Goal: Task Accomplishment & Management: Manage account settings

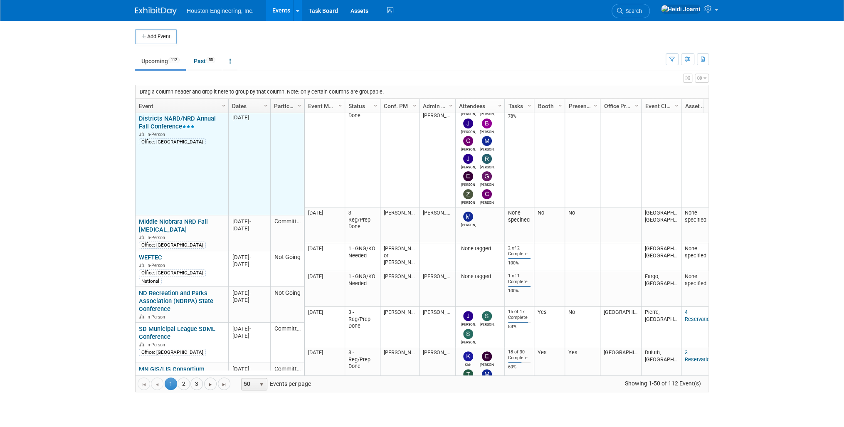
scroll to position [200, 0]
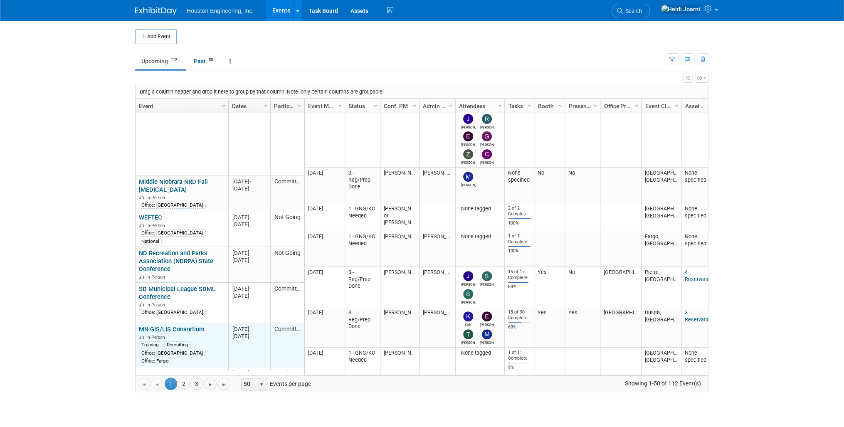
click at [175, 326] on link "MN GIS/LIS Consortium" at bounding box center [172, 329] width 66 height 7
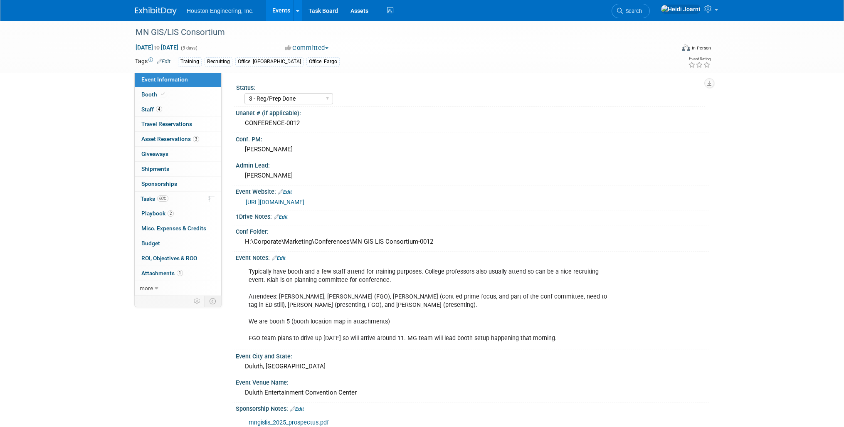
select select "3 - Reg/Prep Done"
select select "Yes"
select select "Geo. Technology"
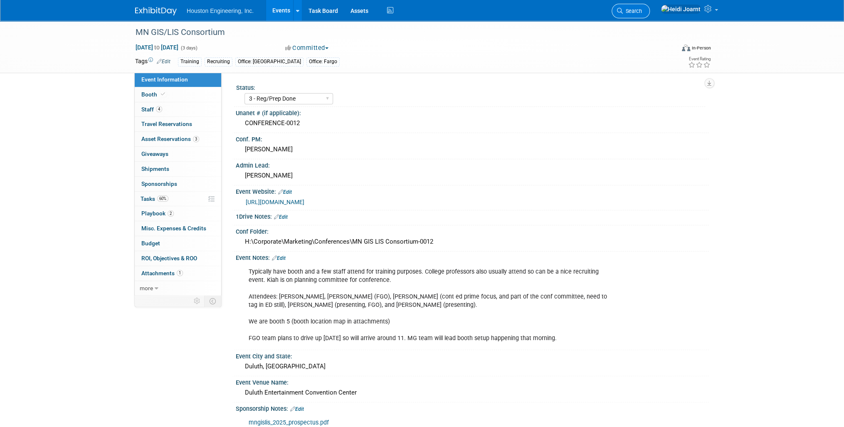
click at [642, 8] on span "Search" at bounding box center [632, 11] width 19 height 6
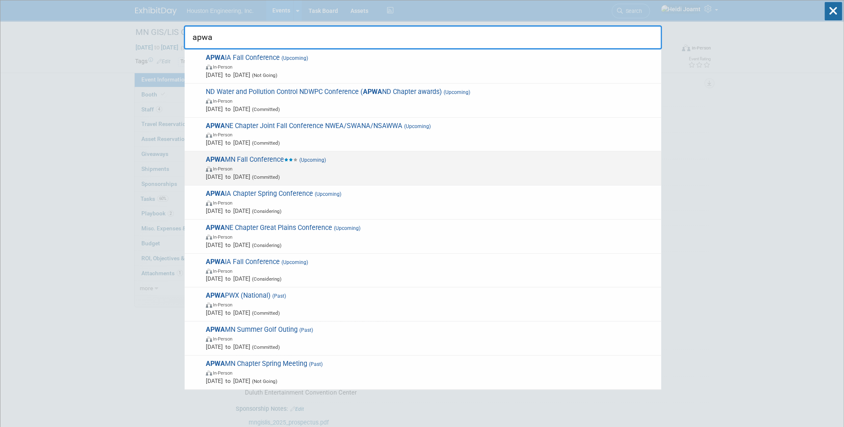
type input "apwa"
click at [332, 164] on span "In-Person" at bounding box center [431, 168] width 451 height 8
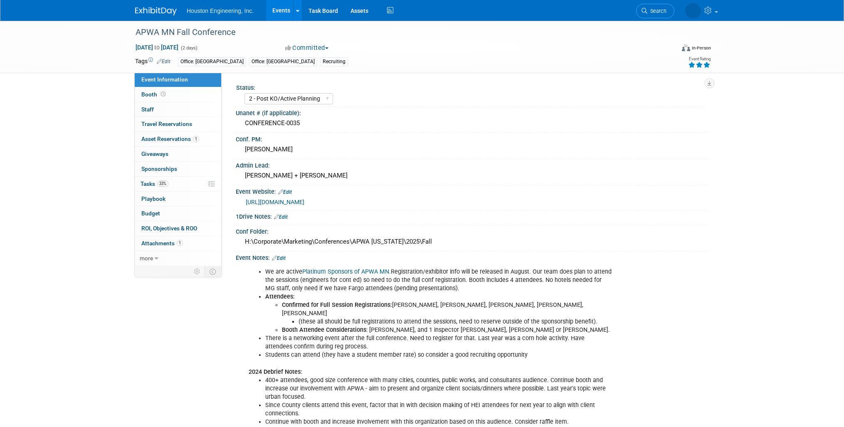
select select "2 - Post KO/Active Planning"
select select "No"
select select "Multi-sector/Any/All"
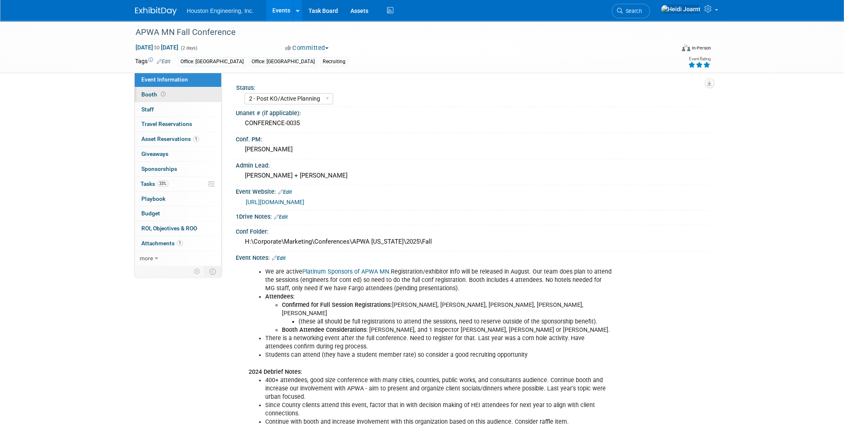
click at [171, 98] on link "Booth" at bounding box center [178, 94] width 86 height 15
select select "Yes"
select select "[GEOGRAPHIC_DATA]"
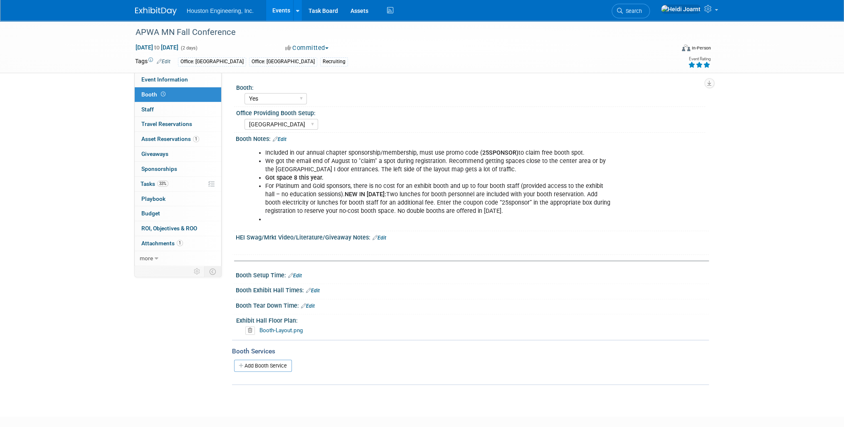
click at [285, 139] on link "Edit" at bounding box center [280, 139] width 14 height 6
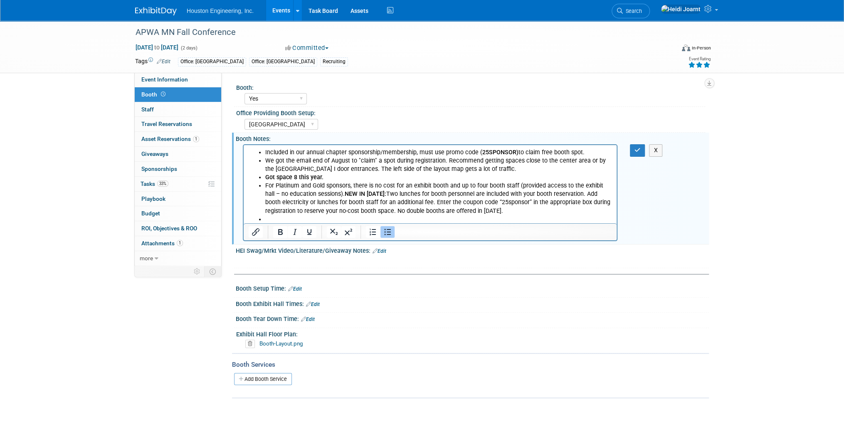
click at [284, 220] on li "Rich Text Area. Press ALT-0 for help." at bounding box center [438, 219] width 347 height 8
click at [632, 148] on button "button" at bounding box center [637, 150] width 15 height 12
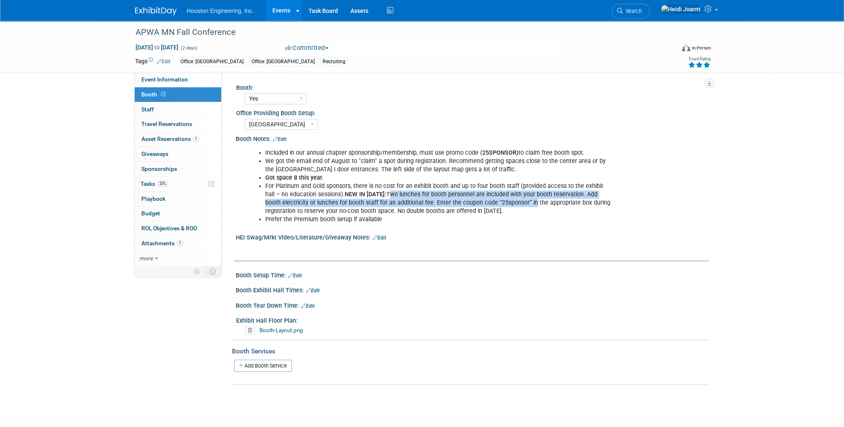
drag, startPoint x: 374, startPoint y: 193, endPoint x: 513, endPoint y: 204, distance: 139.3
click at [513, 204] on li "For Platinum and Gold sponsors, there is no cost for an exhibit booth and up to…" at bounding box center [438, 198] width 347 height 33
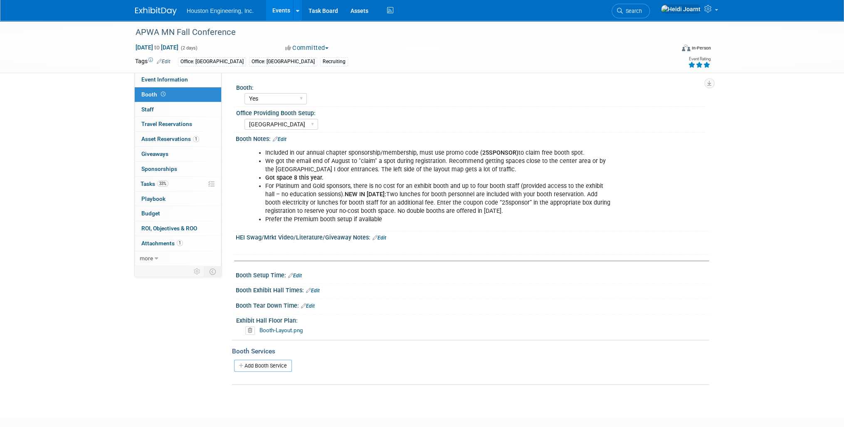
click at [345, 196] on b "NEW IN 2025:" at bounding box center [366, 194] width 42 height 7
click at [286, 138] on link "Edit" at bounding box center [280, 139] width 14 height 6
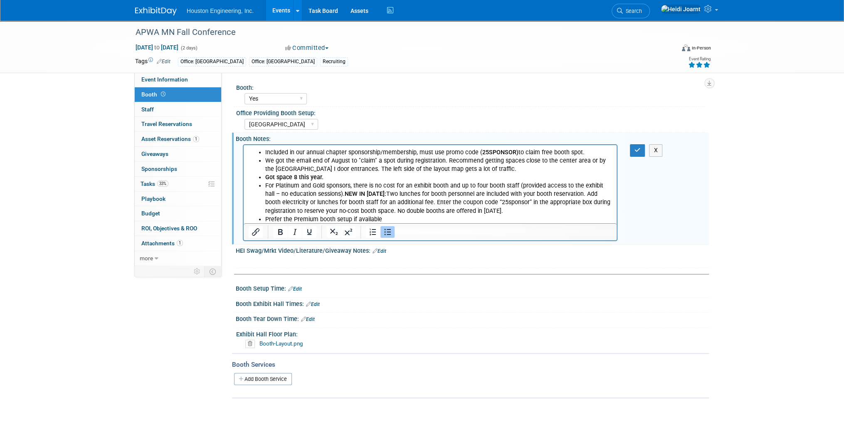
click at [334, 195] on li "For Platinum and Gold sponsors, there is no cost for an exhibit booth and up to…" at bounding box center [438, 198] width 347 height 33
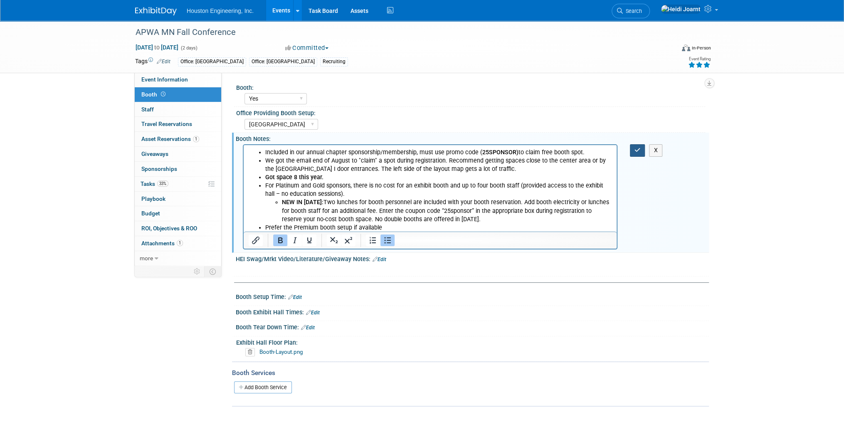
click at [632, 150] on button "button" at bounding box center [637, 150] width 15 height 12
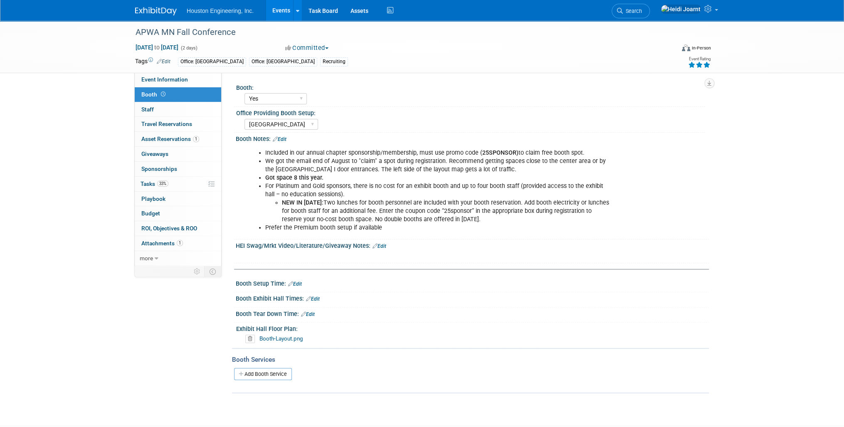
click at [287, 139] on link "Edit" at bounding box center [280, 139] width 14 height 6
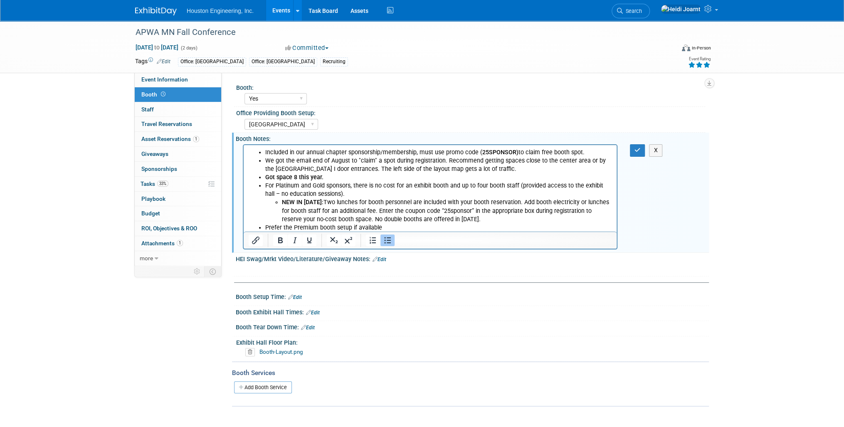
click at [367, 213] on li "NEW IN 2025: Two lunches for booth personnel are included with your booth reser…" at bounding box center [447, 210] width 330 height 25
click at [405, 212] on li "NEW IN 2025: Two lunches for booth personnel are included with your booth reser…" at bounding box center [447, 210] width 330 height 25
click at [638, 153] on button "button" at bounding box center [637, 150] width 15 height 12
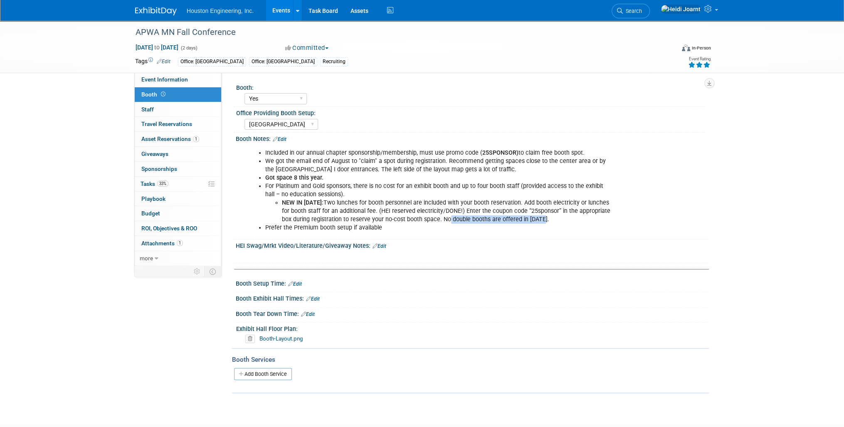
drag, startPoint x: 443, startPoint y: 216, endPoint x: 526, endPoint y: 221, distance: 83.3
click at [526, 221] on li "NEW IN 2025: Two lunches for booth personnel are included with your booth reser…" at bounding box center [447, 211] width 331 height 25
click at [404, 228] on li "Prefer the Premium booth setup if available" at bounding box center [438, 228] width 347 height 8
click at [364, 7] on link "Assets" at bounding box center [359, 10] width 30 height 21
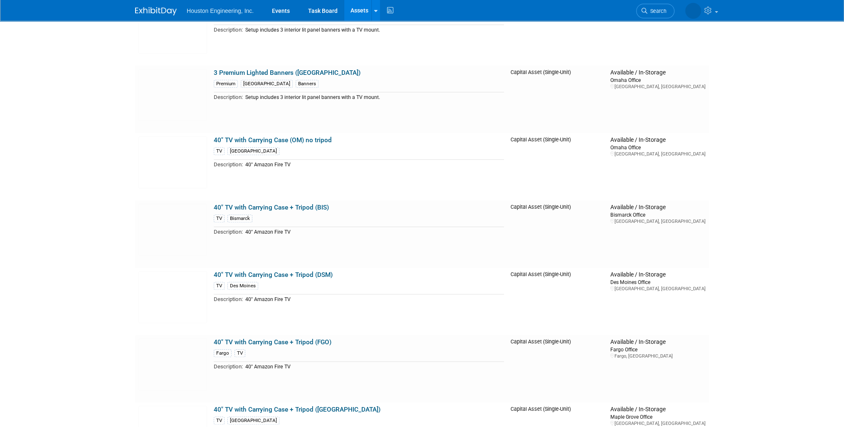
scroll to position [141, 0]
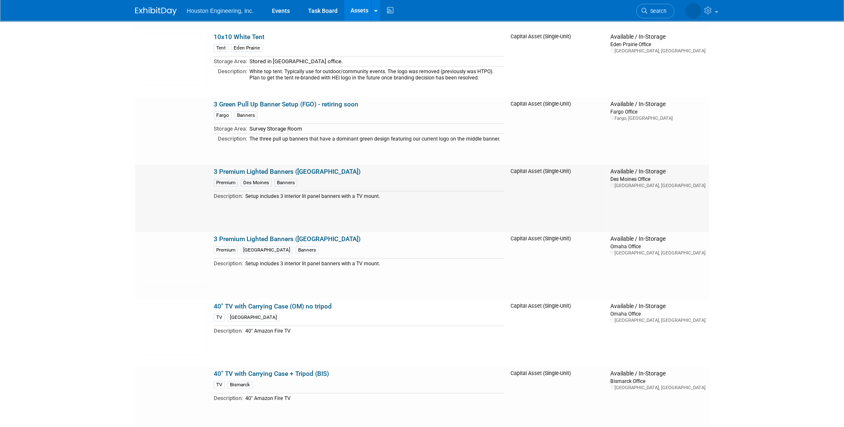
click at [283, 173] on link "3 Premium Lighted Banners (Des Moines)" at bounding box center [287, 171] width 147 height 7
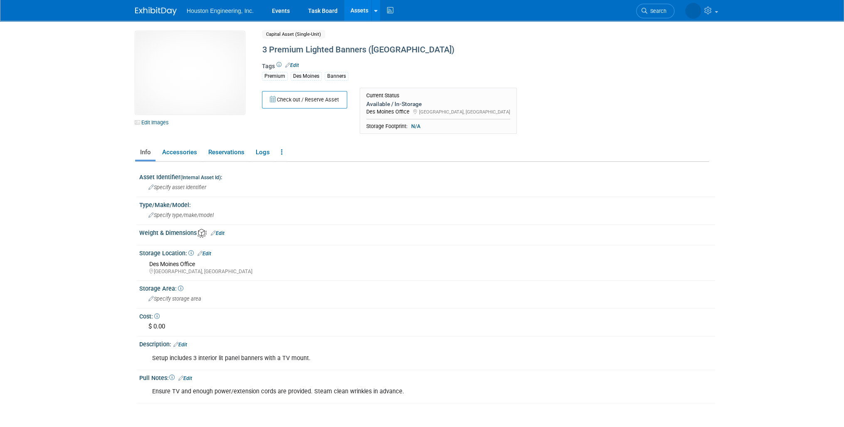
click at [295, 63] on link "Edit" at bounding box center [292, 65] width 14 height 6
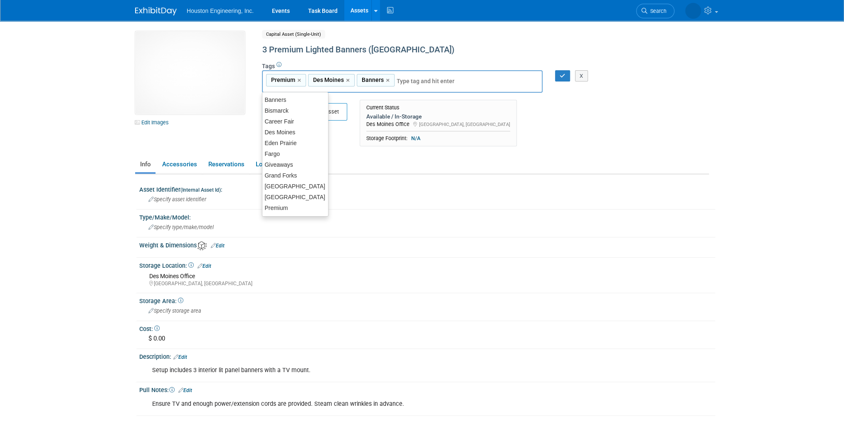
click at [230, 143] on div "10050828-10726292-96cf5b17-30c4-48d4-86c5-39b2f1a01db2.jpg Edit Images Capital …" at bounding box center [422, 90] width 586 height 119
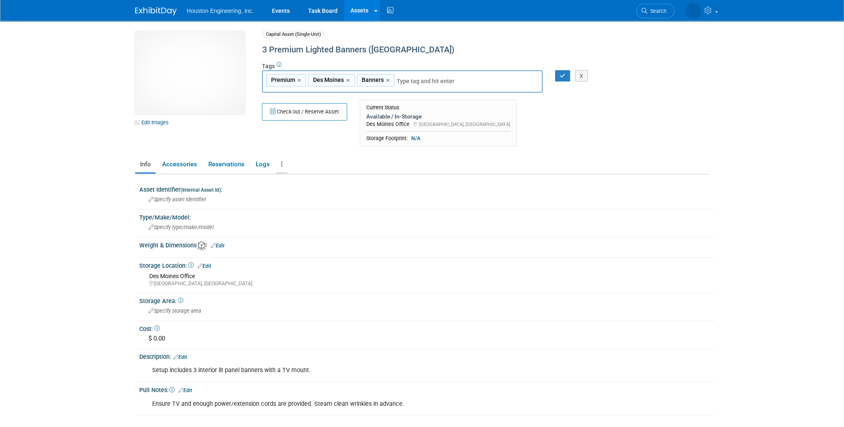
click at [283, 165] on link at bounding box center [281, 164] width 11 height 15
click at [303, 193] on link "Copy/Duplicate Asset" at bounding box center [312, 195] width 72 height 14
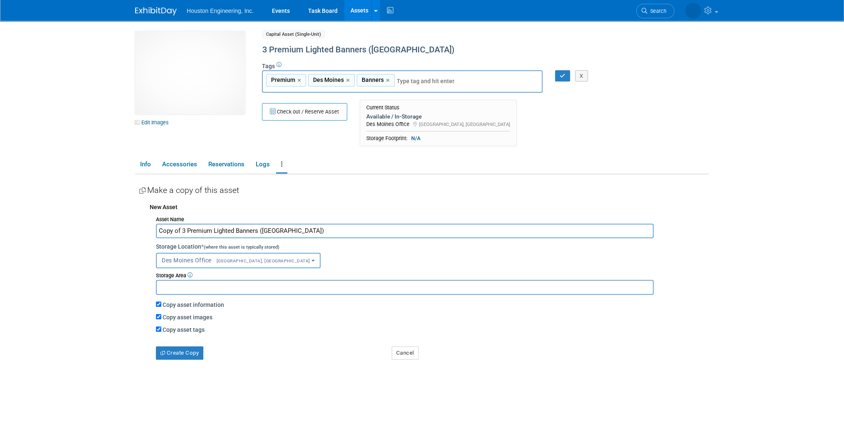
drag, startPoint x: 182, startPoint y: 229, endPoint x: 124, endPoint y: 230, distance: 58.6
click at [124, 230] on body "Houston Engineering, Inc. Events Task Board Assets New Asset" at bounding box center [422, 213] width 844 height 427
type input "3 Premium Lighted Banners (Share between FGO/MG)"
click at [232, 264] on button "Des Moines Office Des Moines, IA" at bounding box center [238, 260] width 165 height 15
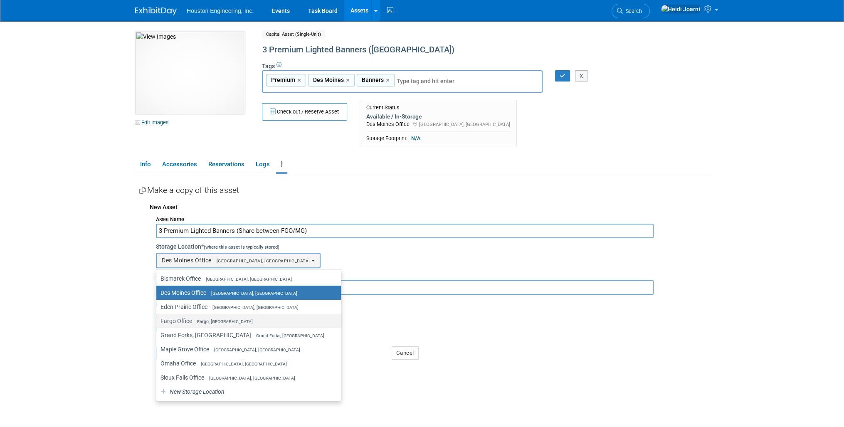
click at [217, 323] on label "Fargo Office Fargo, ND" at bounding box center [247, 321] width 172 height 11
click at [158, 323] on input "Fargo Office Fargo, ND" at bounding box center [154, 321] width 5 height 5
select select "11224041"
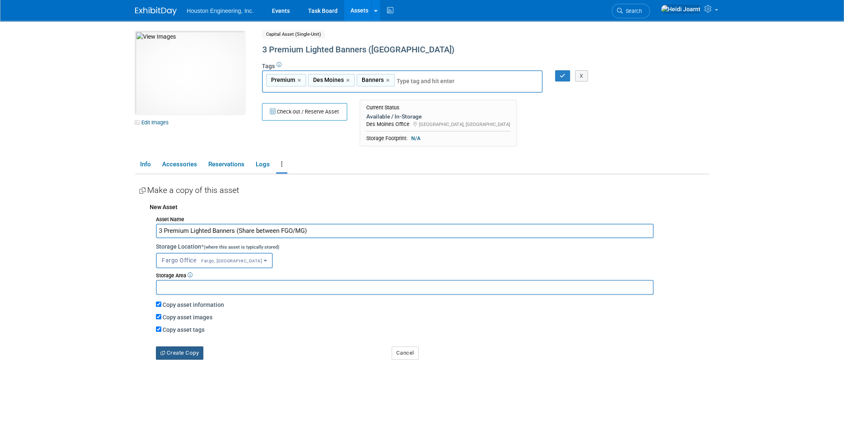
click at [188, 351] on button "Create Copy" at bounding box center [179, 352] width 47 height 13
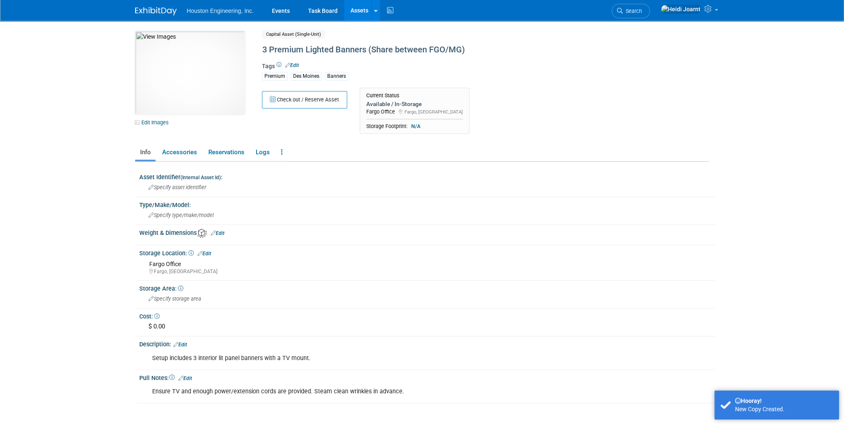
click at [294, 64] on link "Edit" at bounding box center [292, 65] width 14 height 6
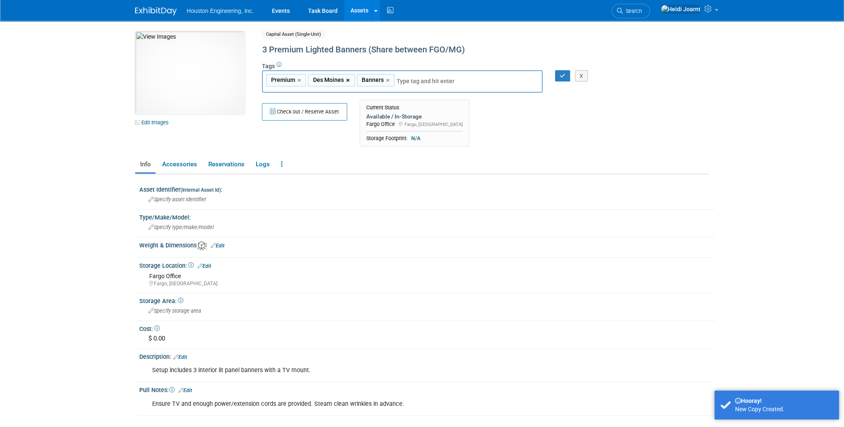
click at [346, 78] on link "×" at bounding box center [348, 81] width 5 height 10
type input "Premium, Banners"
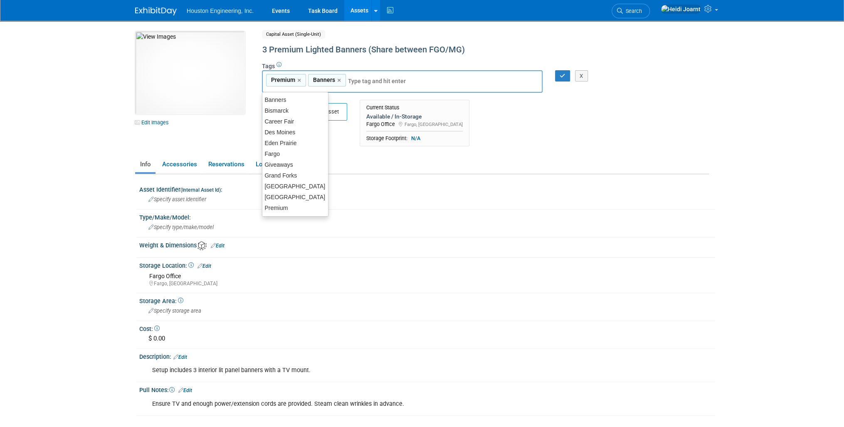
click at [355, 78] on input "text" at bounding box center [406, 81] width 116 height 8
type input "fargo"
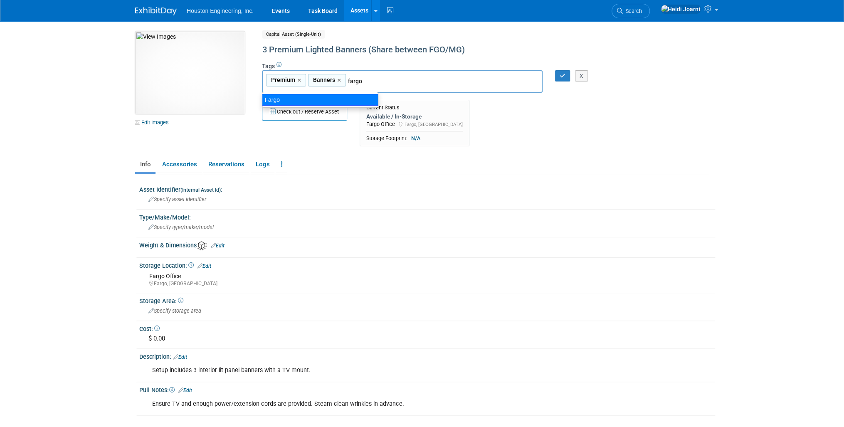
click at [340, 99] on div "Fargo" at bounding box center [320, 100] width 116 height 12
type input "Premium, Banners, Fargo"
type input "maple"
click at [359, 99] on div "[GEOGRAPHIC_DATA]" at bounding box center [320, 100] width 116 height 12
type input "Premium, Banners, Fargo, Maple Grove"
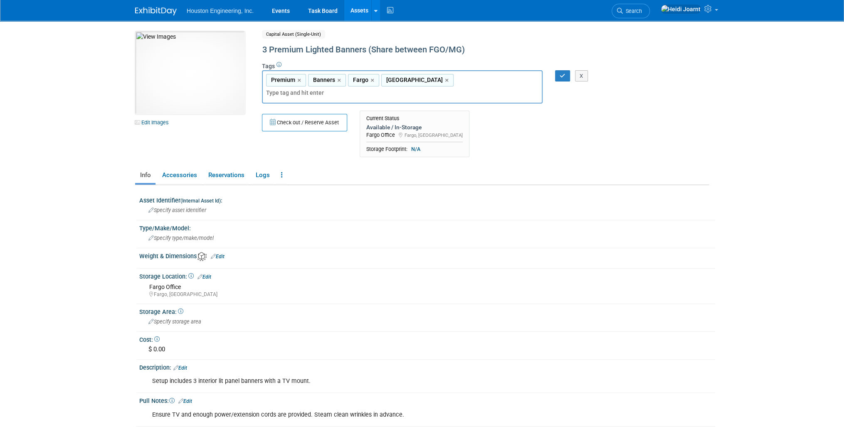
click at [178, 365] on icon at bounding box center [175, 367] width 5 height 5
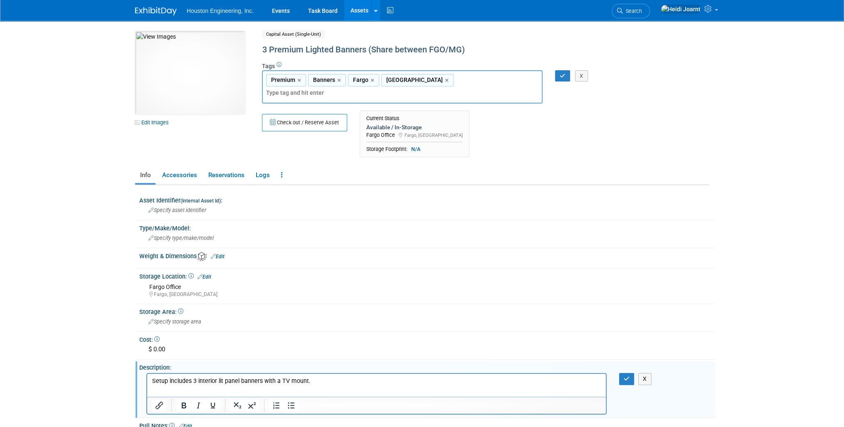
click at [308, 381] on p "Setup includes 3 interior lit panel banners with a TV mount." at bounding box center [376, 381] width 449 height 8
click at [622, 373] on button "button" at bounding box center [626, 379] width 15 height 12
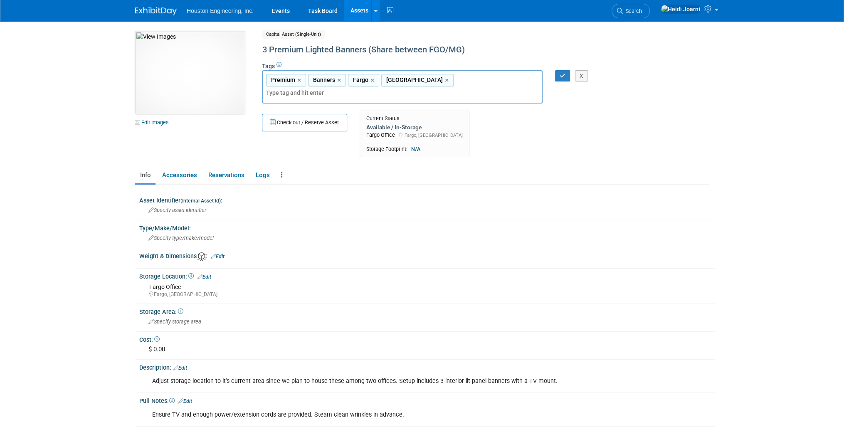
click at [568, 74] on div "X" at bounding box center [582, 76] width 32 height 12
click at [564, 75] on icon "button" at bounding box center [563, 75] width 6 height 5
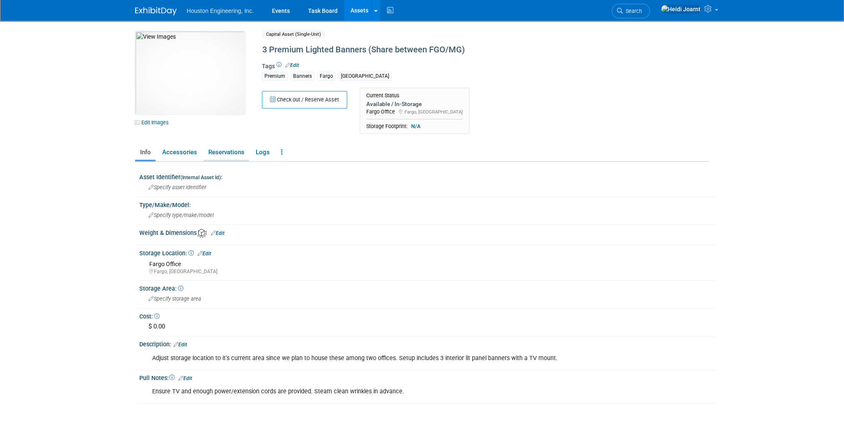
click at [223, 153] on link "Reservations" at bounding box center [226, 152] width 46 height 15
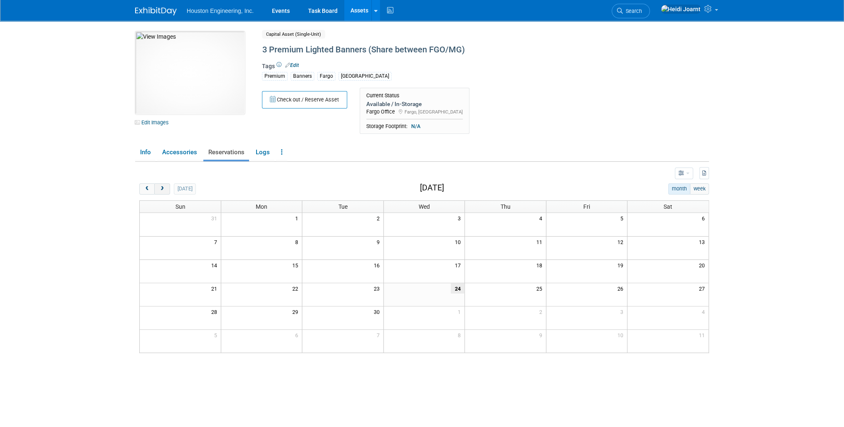
click at [159, 188] on span "next" at bounding box center [162, 188] width 6 height 5
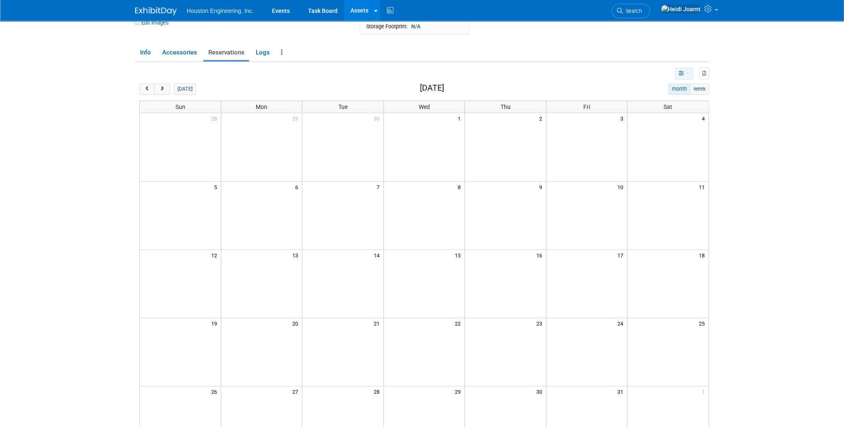
click at [682, 73] on icon "button" at bounding box center [682, 73] width 6 height 5
click at [647, 96] on link "List View" at bounding box center [652, 102] width 70 height 12
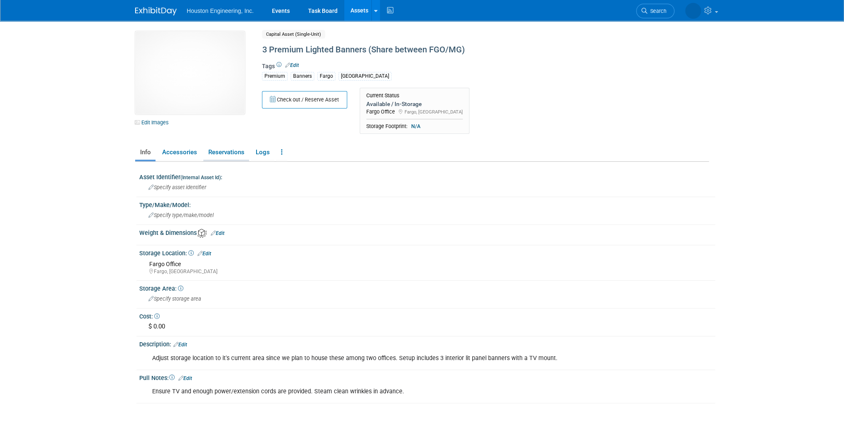
click at [231, 154] on link "Reservations" at bounding box center [226, 152] width 46 height 15
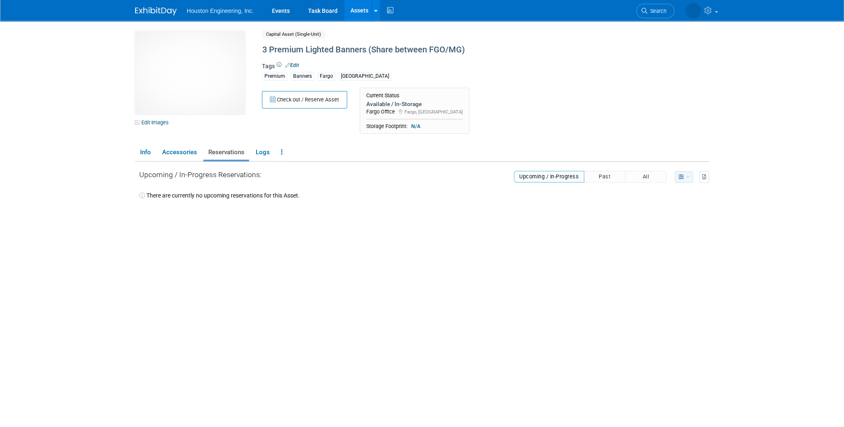
click at [682, 176] on icon "button" at bounding box center [682, 177] width 6 height 5
click at [660, 220] on link "Calendar View" at bounding box center [652, 219] width 70 height 12
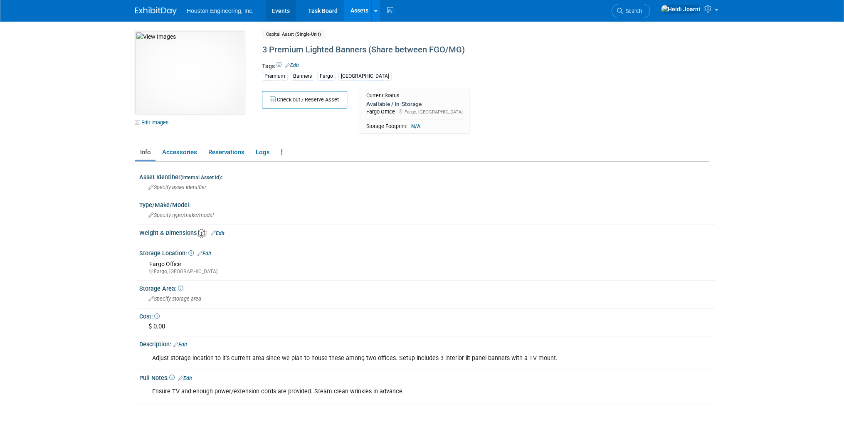
click at [286, 12] on link "Events" at bounding box center [281, 10] width 30 height 21
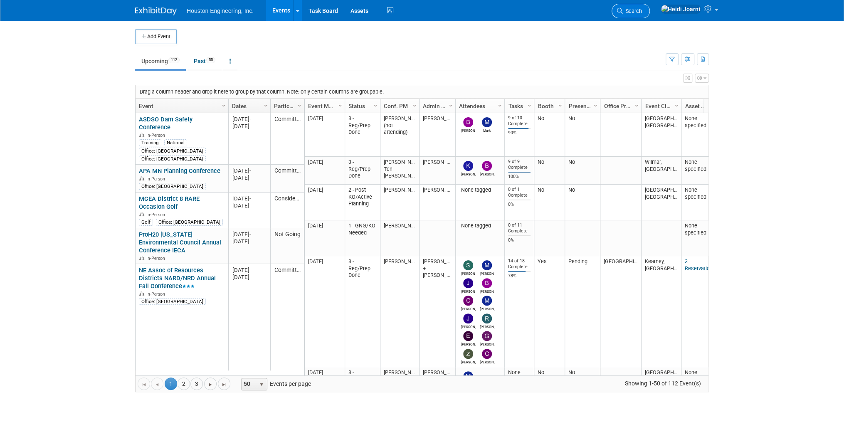
click at [642, 11] on span "Search" at bounding box center [632, 11] width 19 height 6
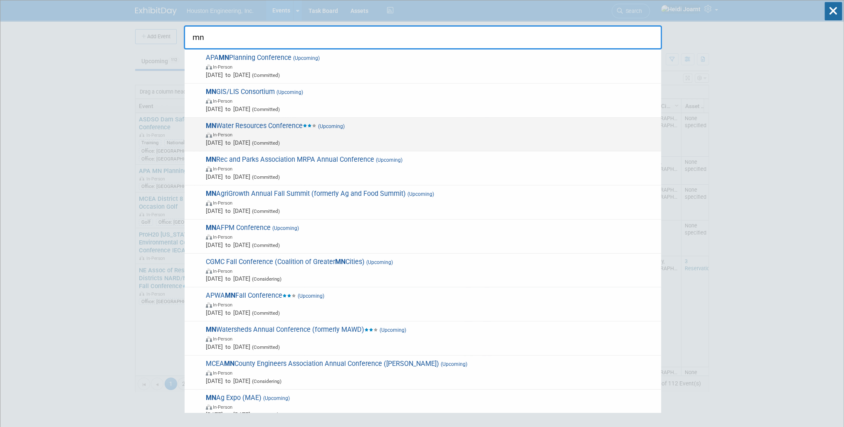
type input "mn"
click at [301, 124] on span "MN Water Resources Conference (Upcoming) In-Person [DATE] to [DATE] (Committed)" at bounding box center [430, 134] width 454 height 25
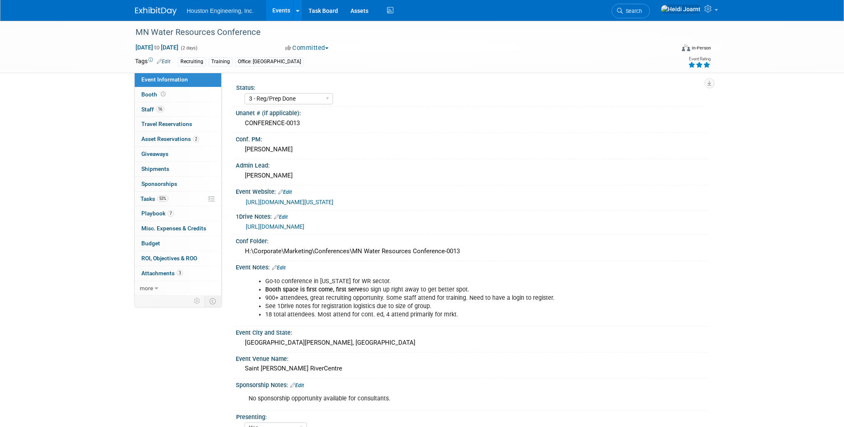
select select "3 - Reg/Prep Done"
select select "Yes"
select select "No"
select select "Water Resources"
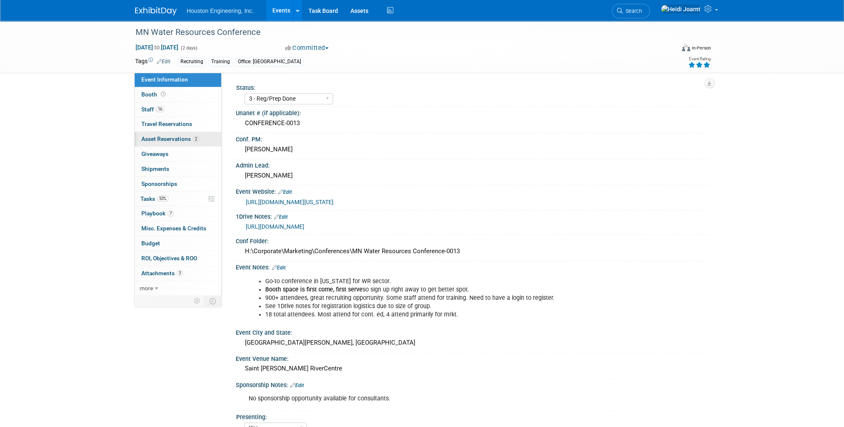
click at [189, 139] on span "Asset Reservations 2" at bounding box center [170, 139] width 58 height 7
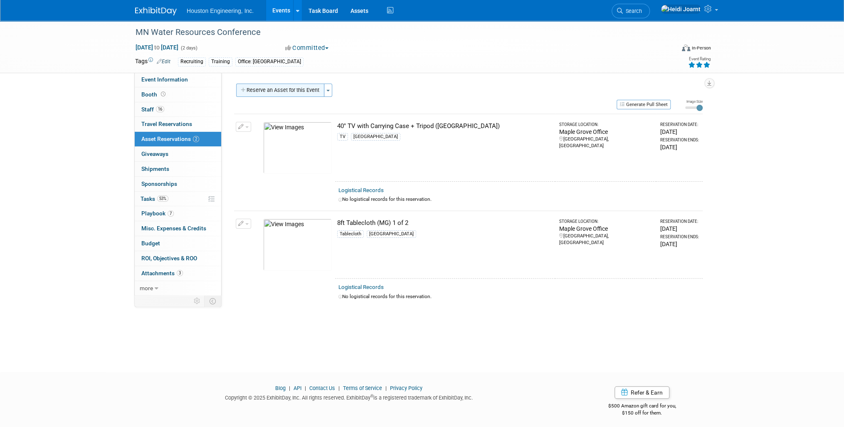
click at [297, 94] on button "Reserve an Asset for this Event" at bounding box center [280, 90] width 88 height 13
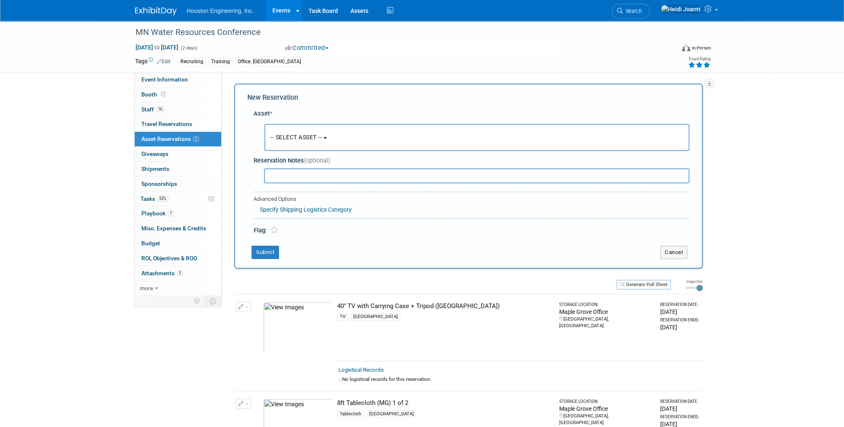
scroll to position [7, 0]
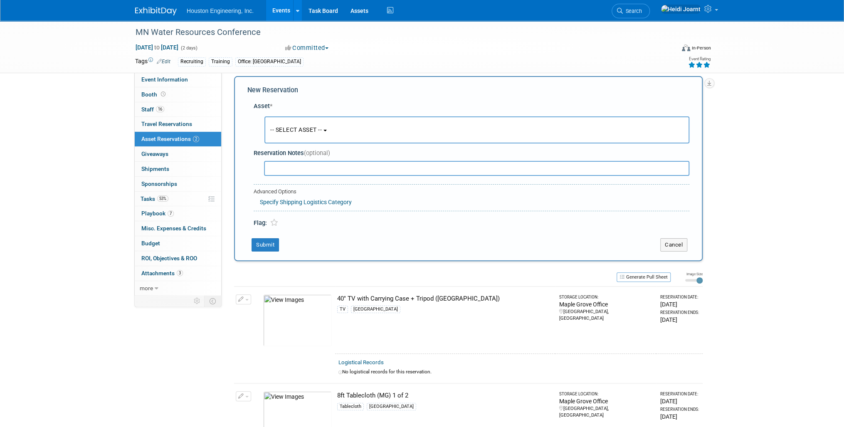
click at [321, 126] on span "-- SELECT ASSET --" at bounding box center [296, 129] width 52 height 7
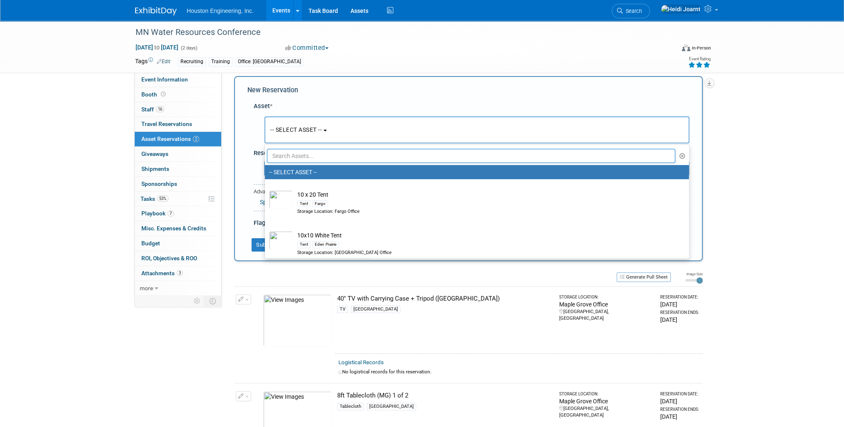
click at [321, 156] on input "text" at bounding box center [471, 156] width 408 height 14
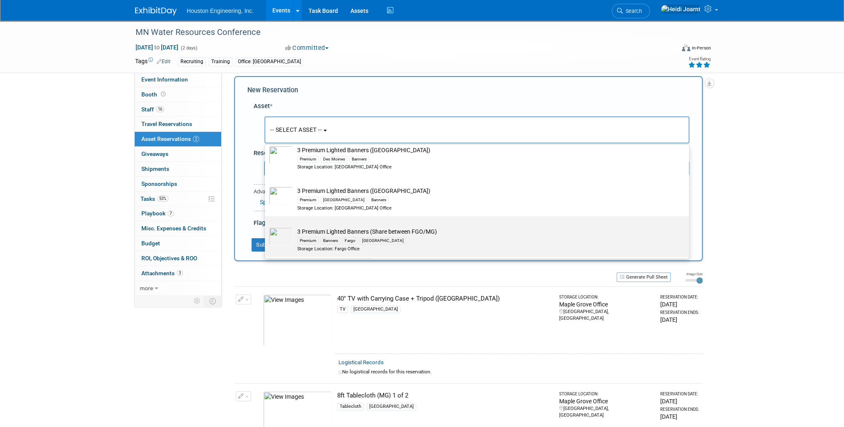
scroll to position [41, 0]
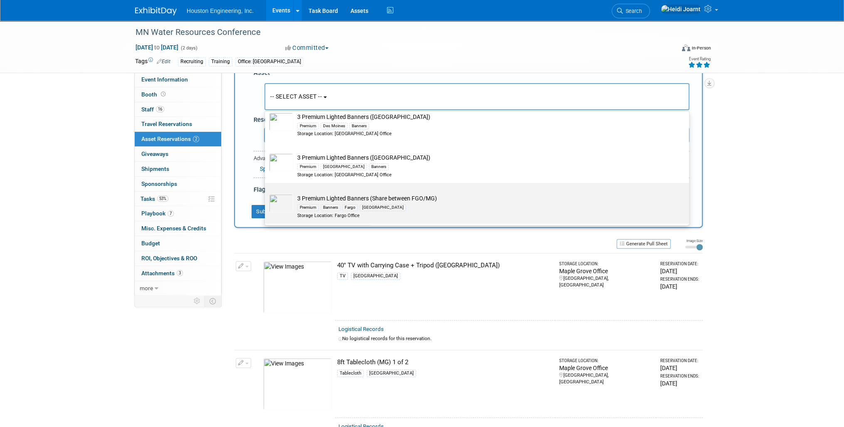
type input "premium"
click at [343, 210] on div "Fargo" at bounding box center [350, 207] width 16 height 7
click at [266, 193] on input "3 Premium Lighted Banners (Share between FGO/MG) Premium Banners Fargo Maple Gr…" at bounding box center [263, 190] width 5 height 5
select select "10729620"
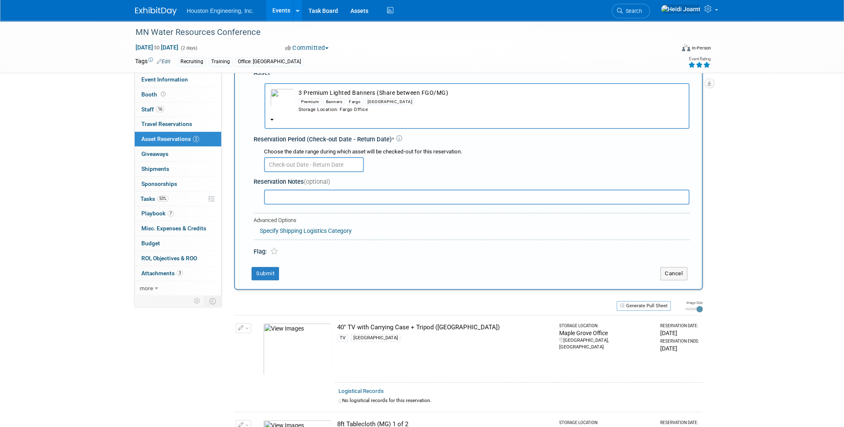
click at [309, 198] on input "text" at bounding box center [476, 197] width 425 height 15
click at [334, 198] on input "Erik Nelson will transport to MG staff at the MN GIS/LIS Conference (Oct. 1-3)." at bounding box center [476, 197] width 425 height 15
type input "Erik Nelson will transport from Fargo to MG staff at the MN GIS/LIS Conference …"
click at [333, 168] on input "text" at bounding box center [314, 164] width 100 height 15
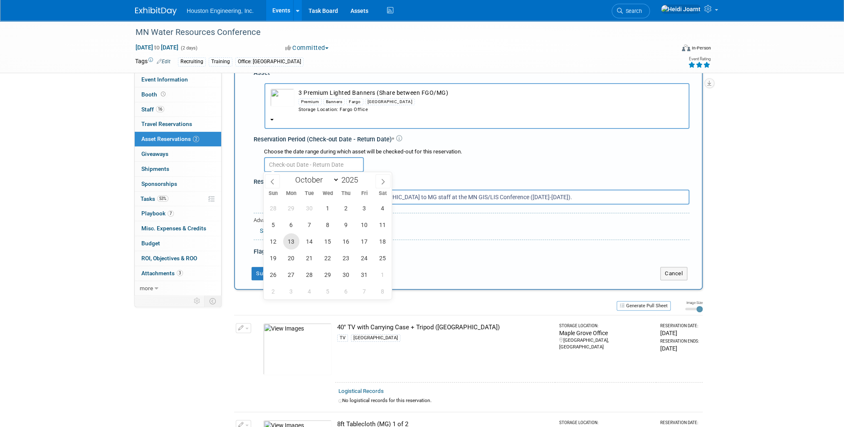
click at [294, 243] on span "13" at bounding box center [291, 241] width 16 height 16
click at [343, 243] on span "16" at bounding box center [346, 241] width 16 height 16
type input "Oct 13, 2025 to Oct 16, 2025"
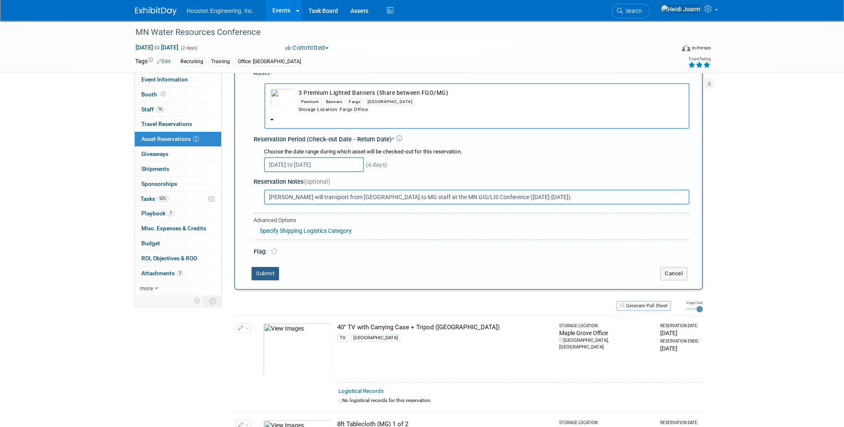
click at [271, 272] on button "Submit" at bounding box center [265, 273] width 27 height 13
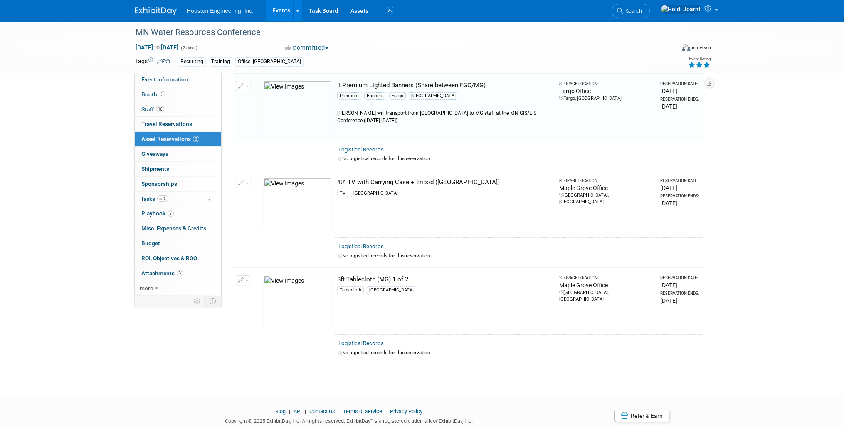
scroll to position [10, 0]
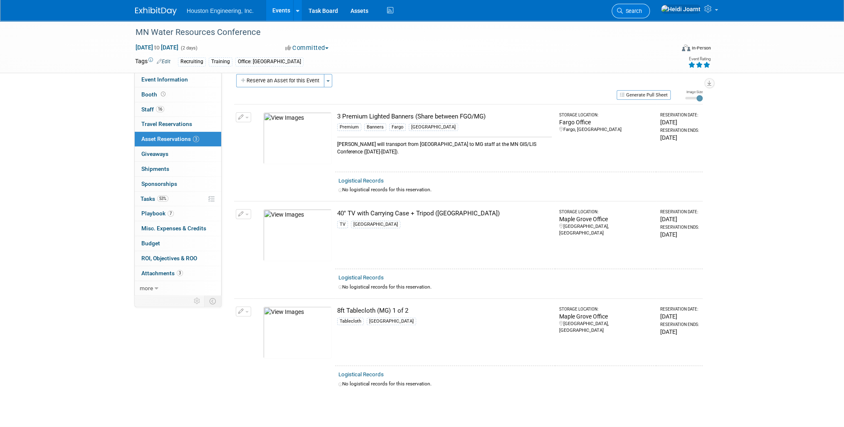
click at [642, 12] on span "Search" at bounding box center [632, 11] width 19 height 6
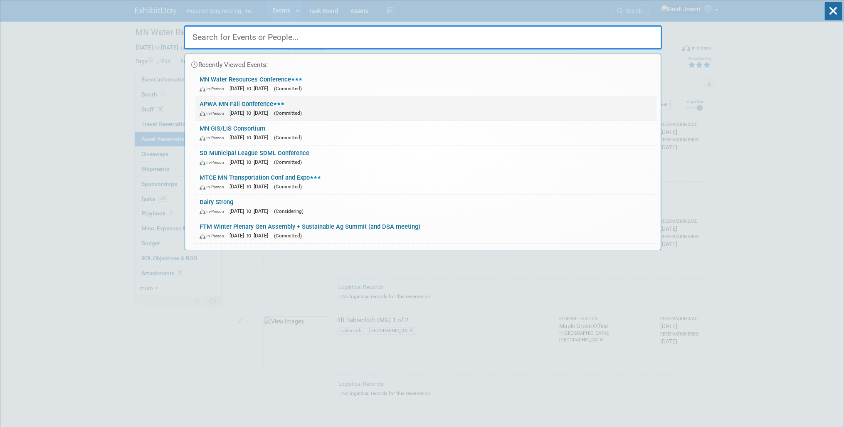
click at [456, 111] on div "In-Person Nov 20, 2025 to Nov 21, 2025 (Committed)" at bounding box center [426, 113] width 453 height 9
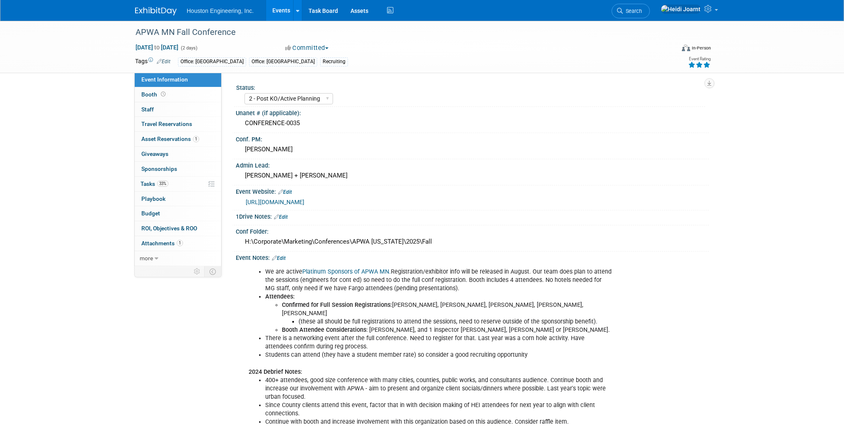
select select "2 - Post KO/Active Planning"
select select "No"
select select "Multi-sector/Any/All"
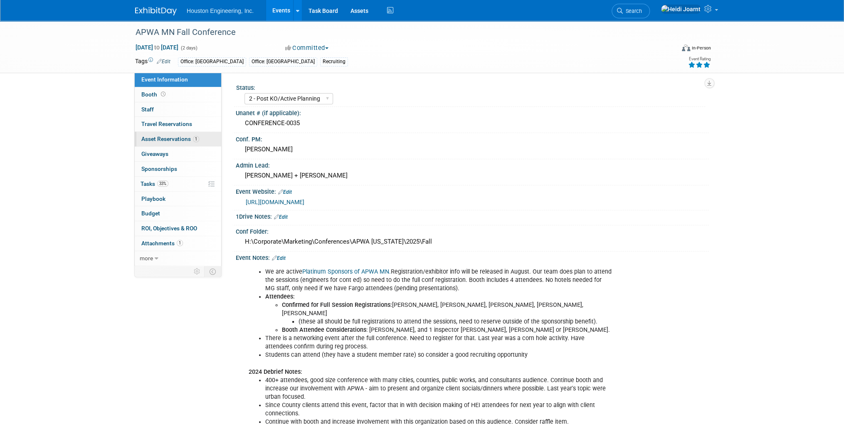
click at [187, 143] on link "1 Asset Reservations 1" at bounding box center [178, 139] width 86 height 15
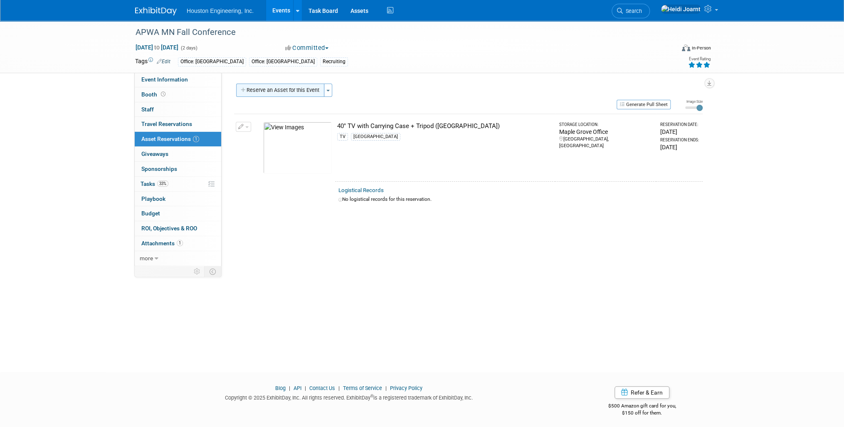
click at [264, 91] on button "Reserve an Asset for this Event" at bounding box center [280, 90] width 88 height 13
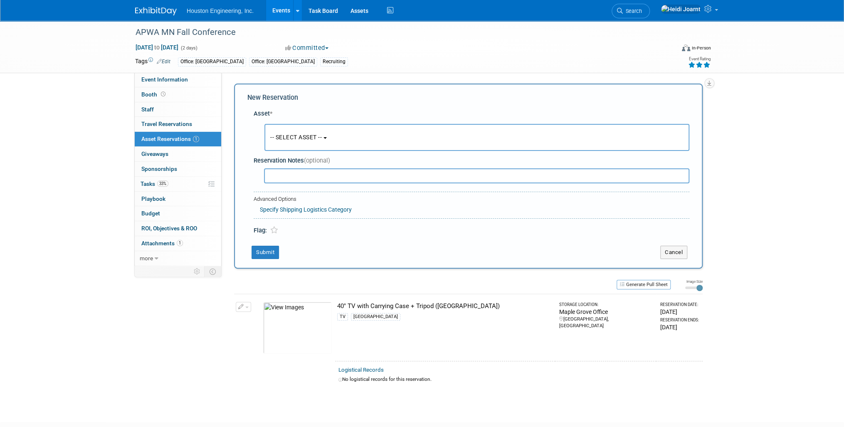
scroll to position [7, 0]
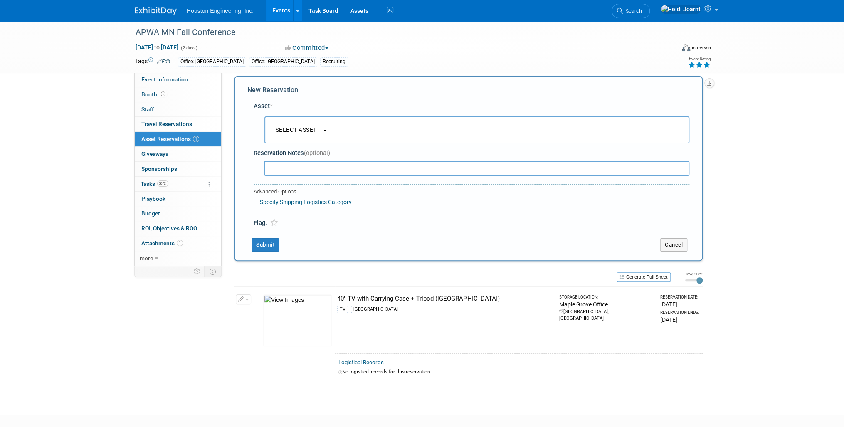
click at [305, 116] on button "-- SELECT ASSET --" at bounding box center [476, 129] width 425 height 27
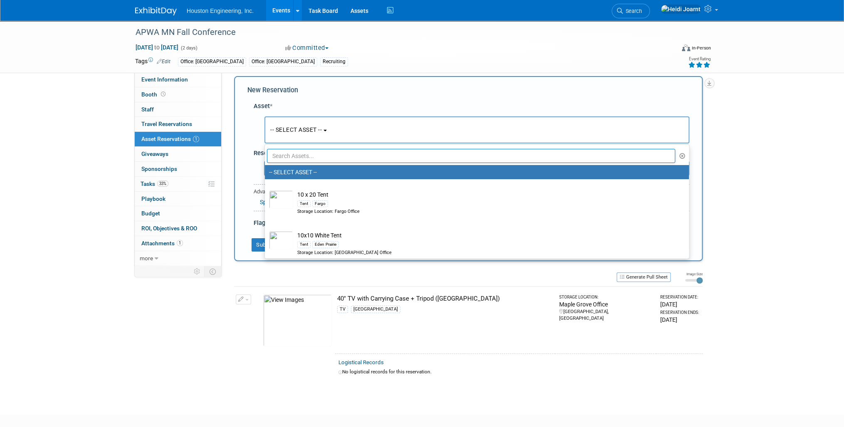
click at [314, 156] on input "text" at bounding box center [471, 156] width 408 height 14
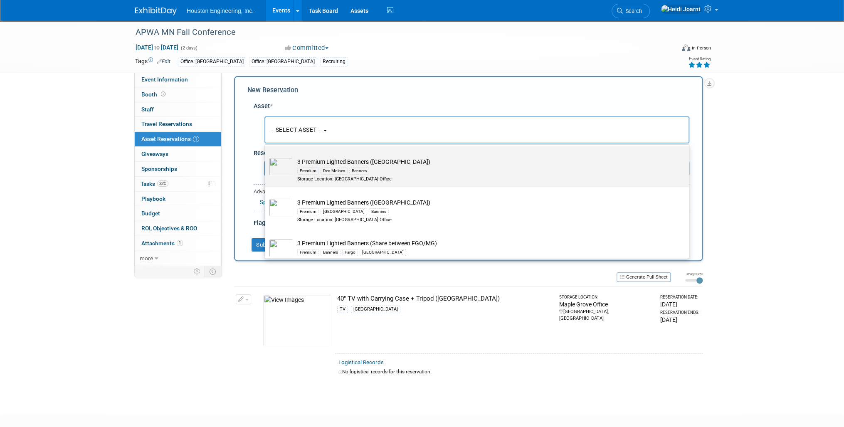
scroll to position [100, 0]
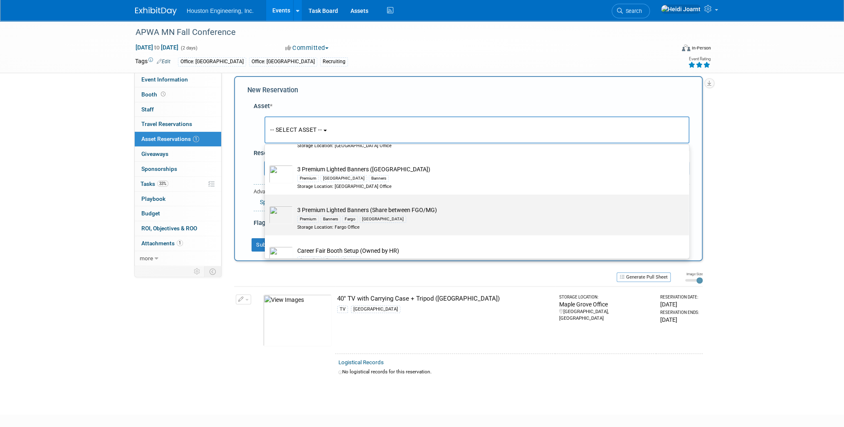
type input "banners"
click at [355, 213] on td "3 Premium Lighted Banners (Share between FGO/MG) Premium Banners Fargo [GEOGRAP…" at bounding box center [482, 218] width 379 height 25
click at [266, 205] on input "3 Premium Lighted Banners (Share between FGO/MG) Premium Banners Fargo [GEOGRAP…" at bounding box center [263, 201] width 5 height 5
select select "10729620"
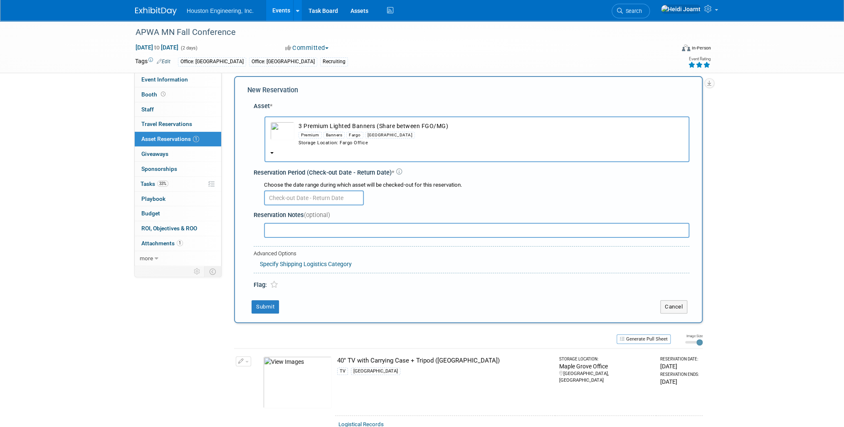
click at [309, 198] on input "text" at bounding box center [314, 197] width 100 height 15
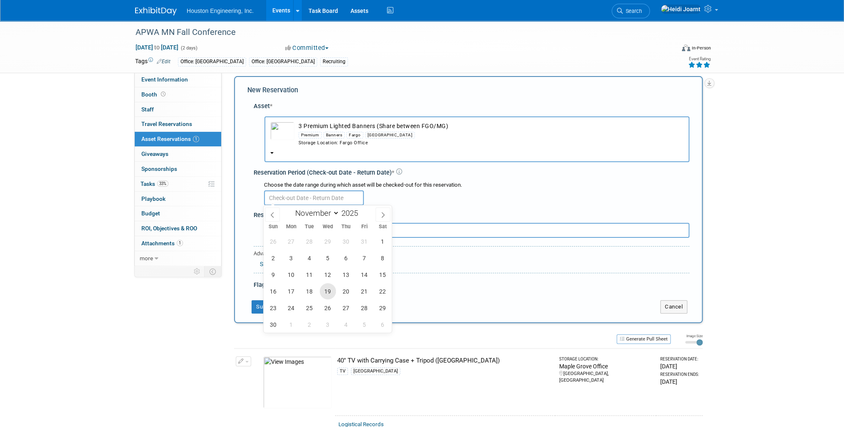
click at [326, 292] on span "19" at bounding box center [328, 291] width 16 height 16
click at [366, 293] on span "21" at bounding box center [364, 291] width 16 height 16
type input "Nov 19, 2025 to Nov 21, 2025"
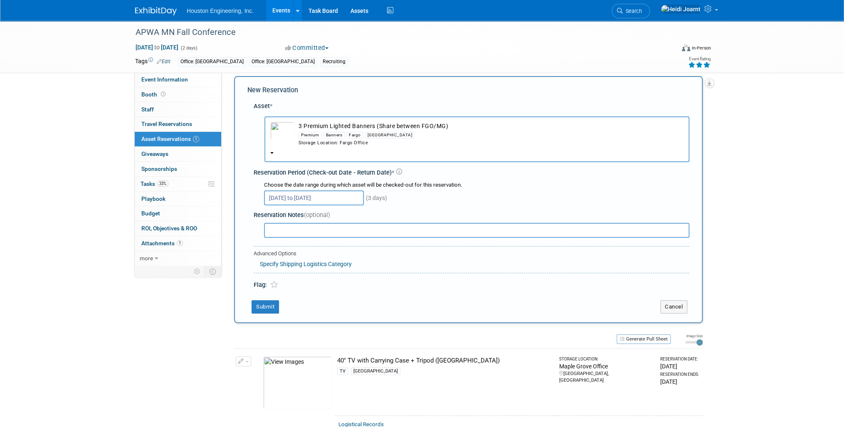
click at [301, 232] on input "text" at bounding box center [476, 230] width 425 height 15
type input "K"
type input "B"
type input "Keep banners in MG until this conference"
click at [266, 306] on button "Submit" at bounding box center [265, 306] width 27 height 13
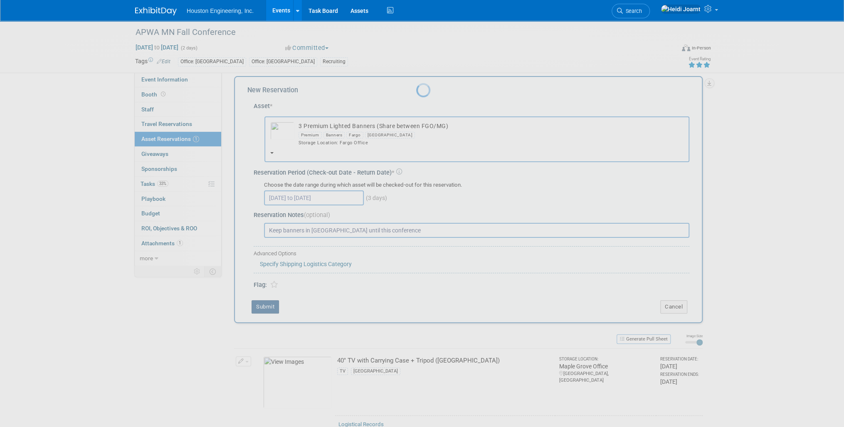
scroll to position [3, 0]
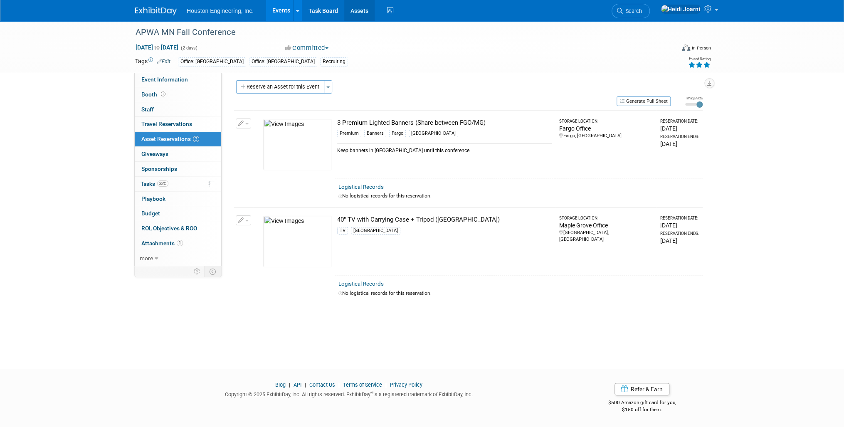
click at [359, 14] on link "Assets" at bounding box center [359, 10] width 30 height 21
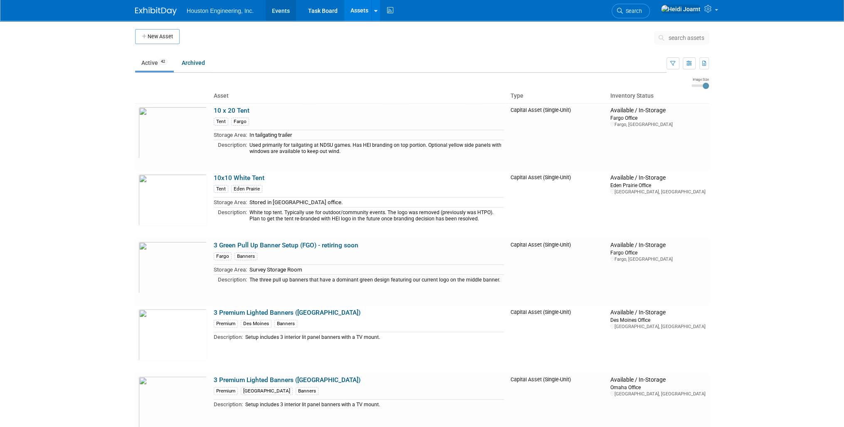
click at [287, 14] on link "Events" at bounding box center [281, 10] width 30 height 21
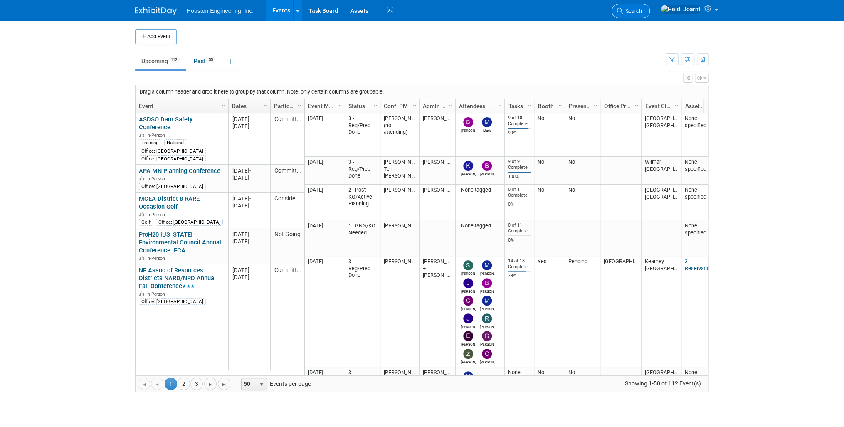
click at [642, 9] on span "Search" at bounding box center [632, 11] width 19 height 6
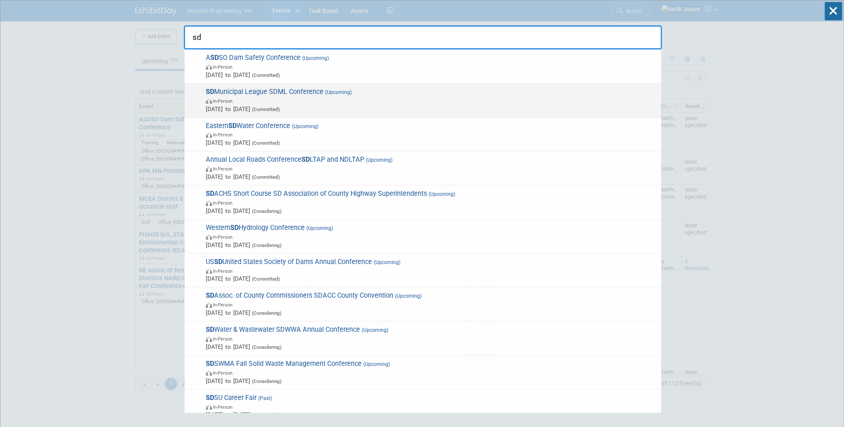
type input "sd"
click at [342, 105] on span "[DATE] to [DATE] (Committed)" at bounding box center [431, 109] width 451 height 8
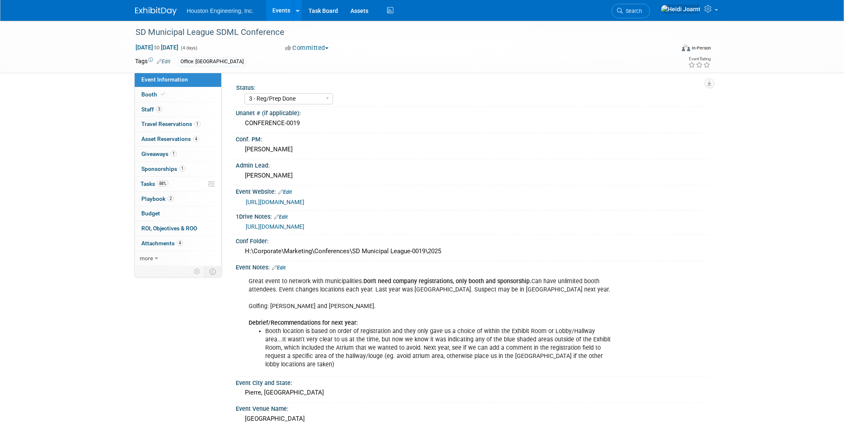
select select "3 - Reg/Prep Done"
select select "No"
select select "Mun. Infrastructure"
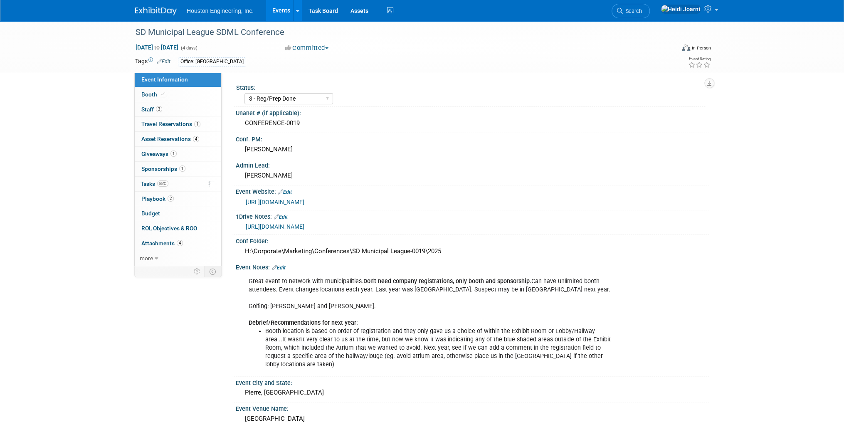
click at [284, 267] on link "Edit" at bounding box center [279, 268] width 14 height 6
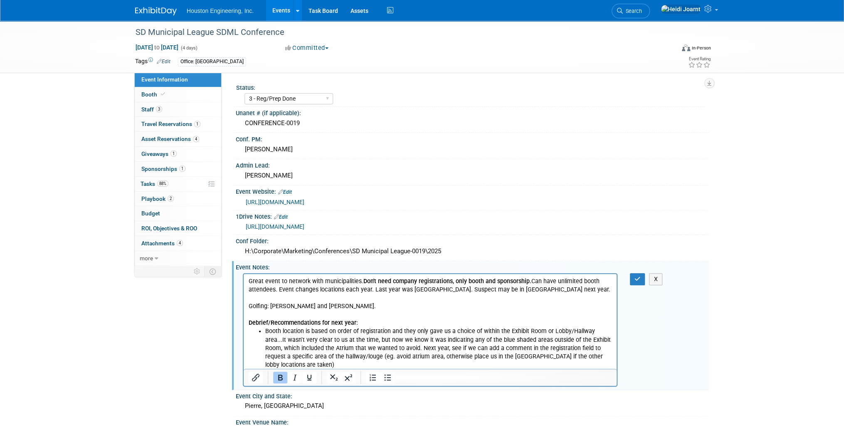
click at [354, 323] on b "Debrief/Recommendations for next year:" at bounding box center [303, 322] width 109 height 7
drag, startPoint x: 346, startPoint y: 321, endPoint x: 332, endPoint y: 325, distance: 15.0
click at [331, 325] on b "Debrief/Recommendations for next year [DATE]:" at bounding box center [313, 322] width 129 height 7
click at [635, 279] on icon "button" at bounding box center [638, 279] width 6 height 6
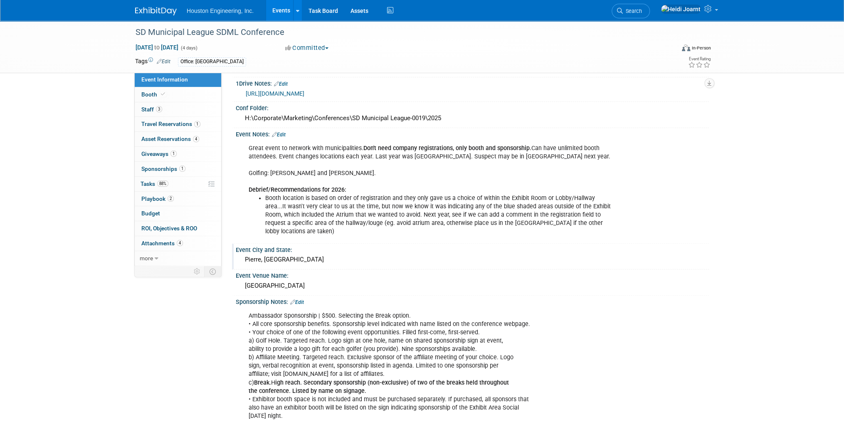
scroll to position [166, 0]
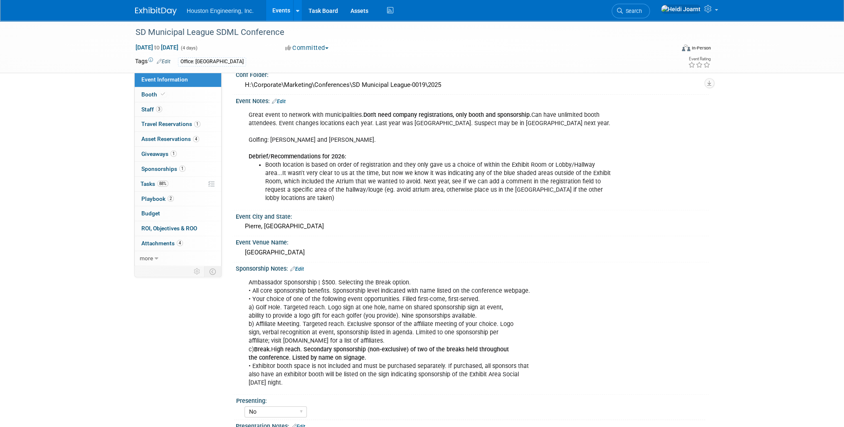
click at [302, 266] on link "Edit" at bounding box center [297, 269] width 14 height 6
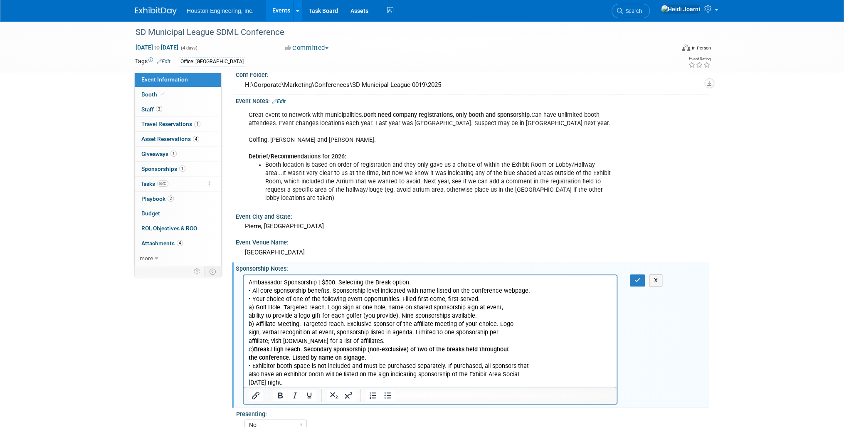
scroll to position [0, 0]
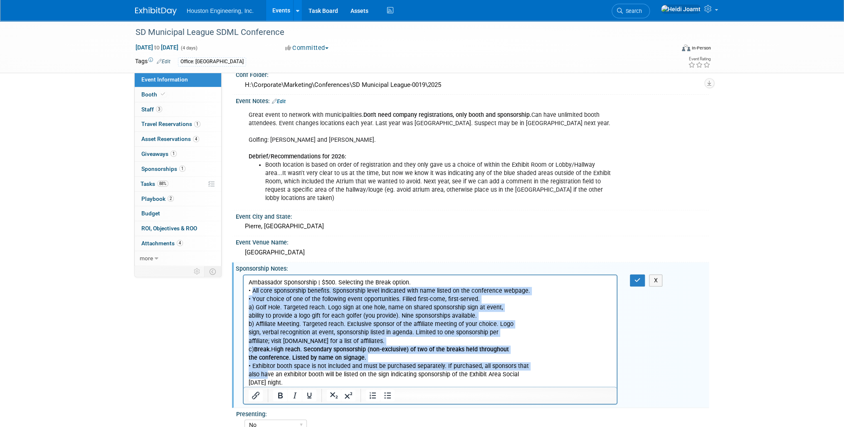
drag, startPoint x: 252, startPoint y: 292, endPoint x: 267, endPoint y: 378, distance: 87.3
click at [267, 378] on p "Ambassador Sponsorship | $500. Selecting the Break option. • All core sponsorsh…" at bounding box center [430, 332] width 363 height 109
click at [386, 394] on icon "Bullet list" at bounding box center [388, 395] width 10 height 10
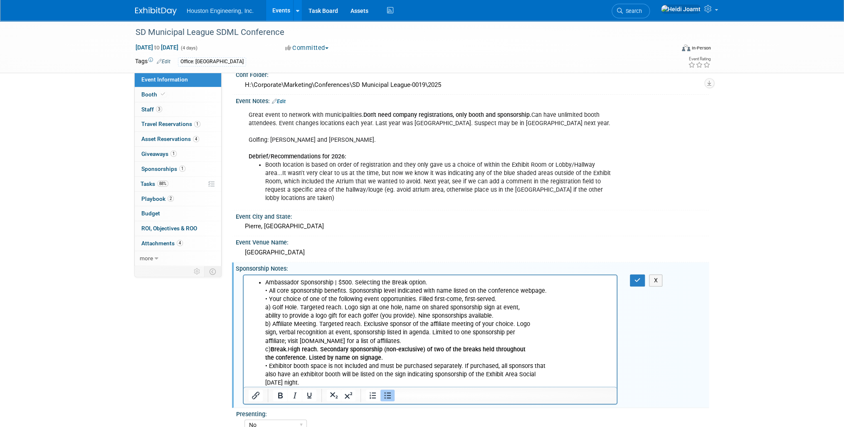
click at [389, 392] on icon "Bullet list" at bounding box center [388, 395] width 7 height 6
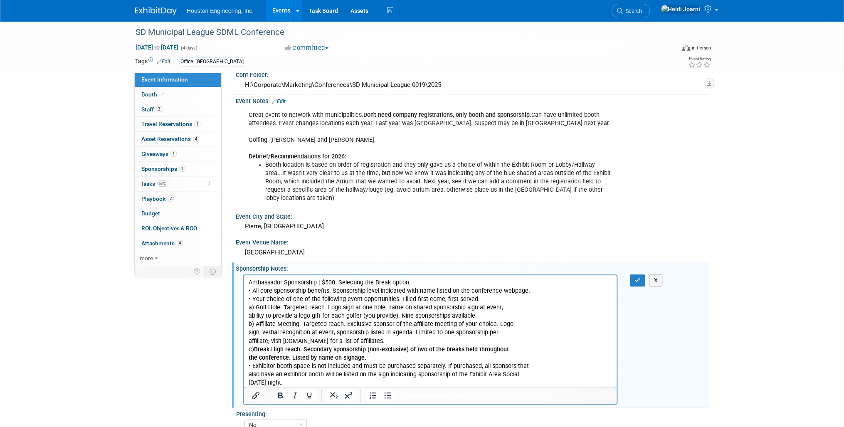
click at [427, 289] on p "Ambassador Sponsorship | $500. Selecting the Break option. • All core sponsorsh…" at bounding box center [430, 332] width 363 height 109
click at [425, 282] on p "Ambassador Sponsorship | $500. Selecting the Break option. • All core sponsorsh…" at bounding box center [430, 332] width 363 height 109
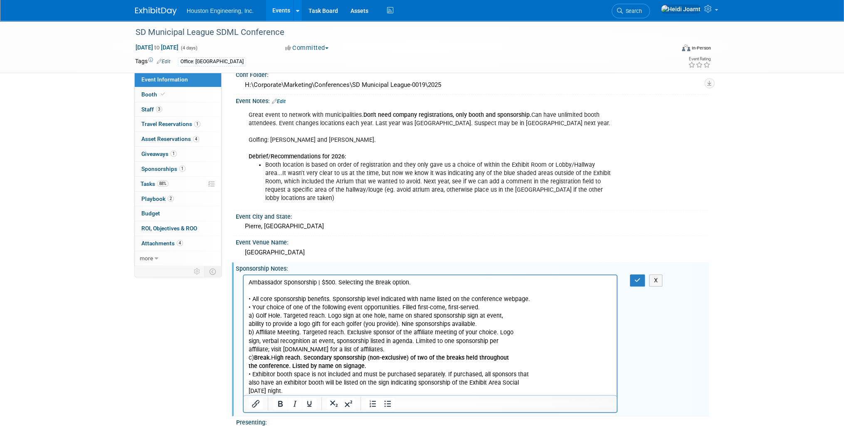
drag, startPoint x: 299, startPoint y: 295, endPoint x: 319, endPoint y: 388, distance: 94.9
click at [319, 388] on p "• All core sponsorship benefits. Sponsorship level indicated with name listed o…" at bounding box center [430, 341] width 363 height 109
click at [385, 402] on icon "Bullet list" at bounding box center [388, 404] width 10 height 10
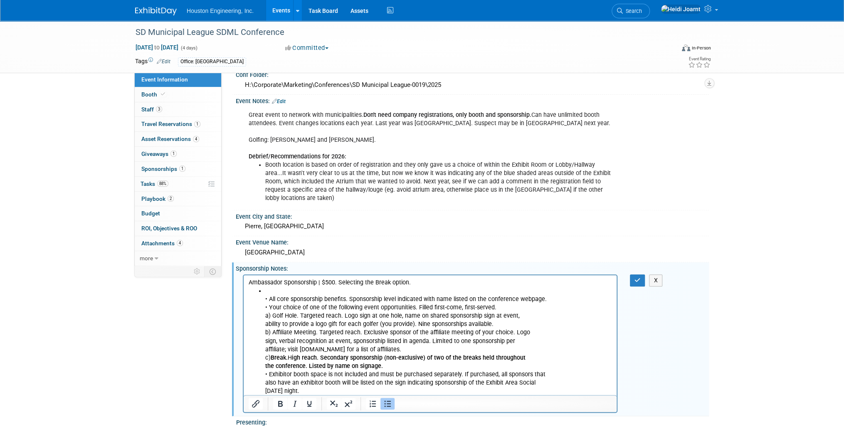
click at [274, 289] on li "• All core sponsorship benefits. Sponsorship level indicated with name listed o…" at bounding box center [438, 341] width 347 height 109
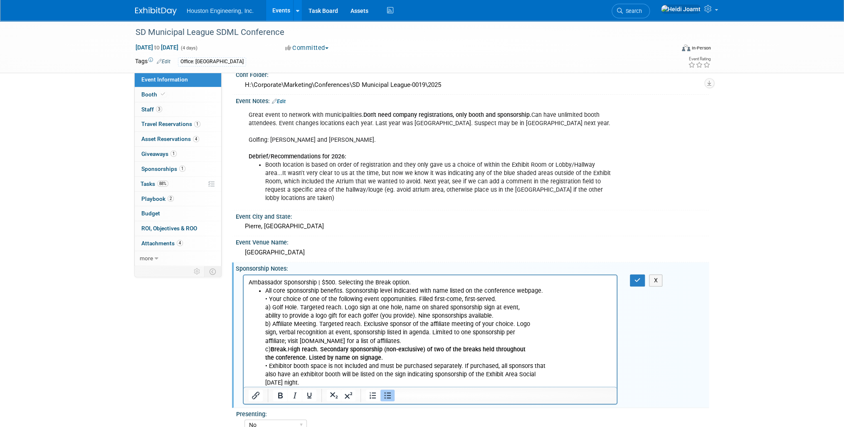
click at [269, 299] on li "All core sponsorship benefits. Sponsorship level indicated with name listed on …" at bounding box center [438, 337] width 347 height 100
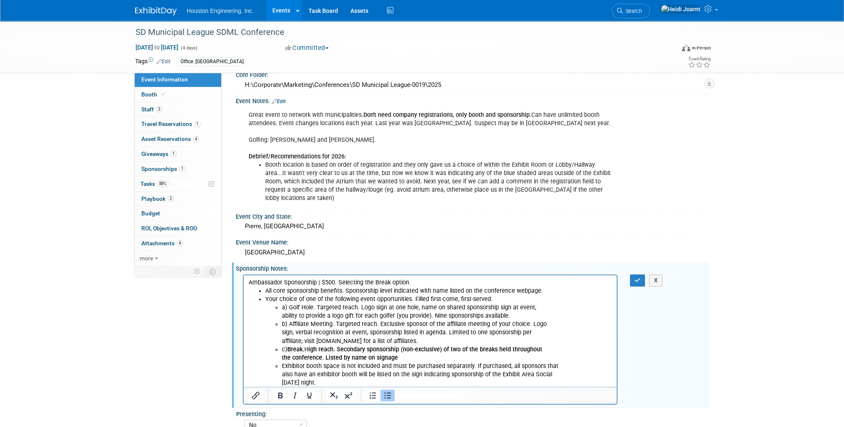
click at [391, 395] on icon "Bullet list" at bounding box center [388, 395] width 10 height 10
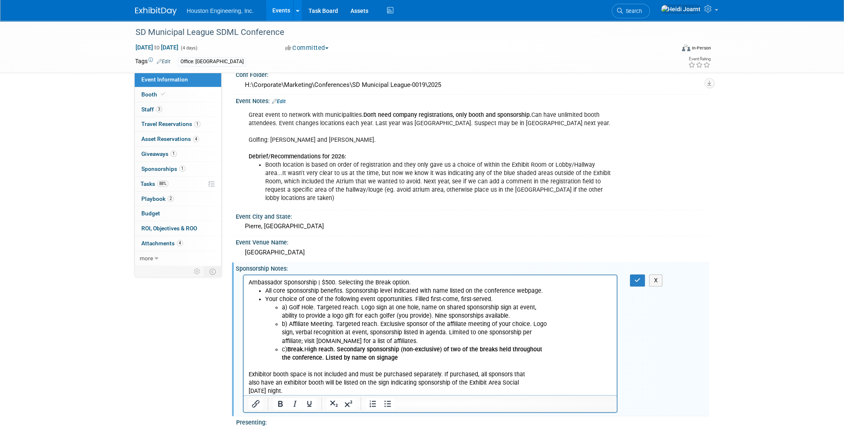
click at [319, 373] on p "Exhibitor booth space is not included and must be purchased separately. If purc…" at bounding box center [430, 382] width 363 height 25
click at [373, 378] on p "Exhibitor booth space is not included and must be purchased separately. If purc…" at bounding box center [430, 382] width 363 height 25
click at [524, 381] on p "Exhibitor booth space is not included and must be purchased separately. If purc…" at bounding box center [430, 382] width 363 height 25
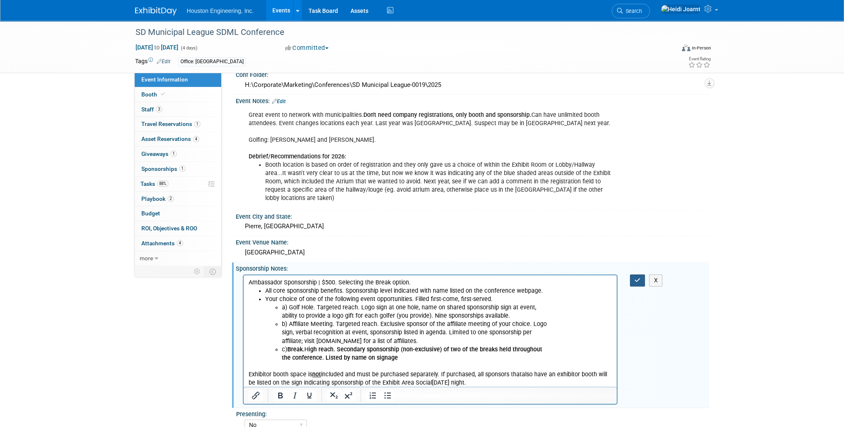
click at [639, 278] on icon "button" at bounding box center [638, 280] width 6 height 6
